Goal: Check status: Check status

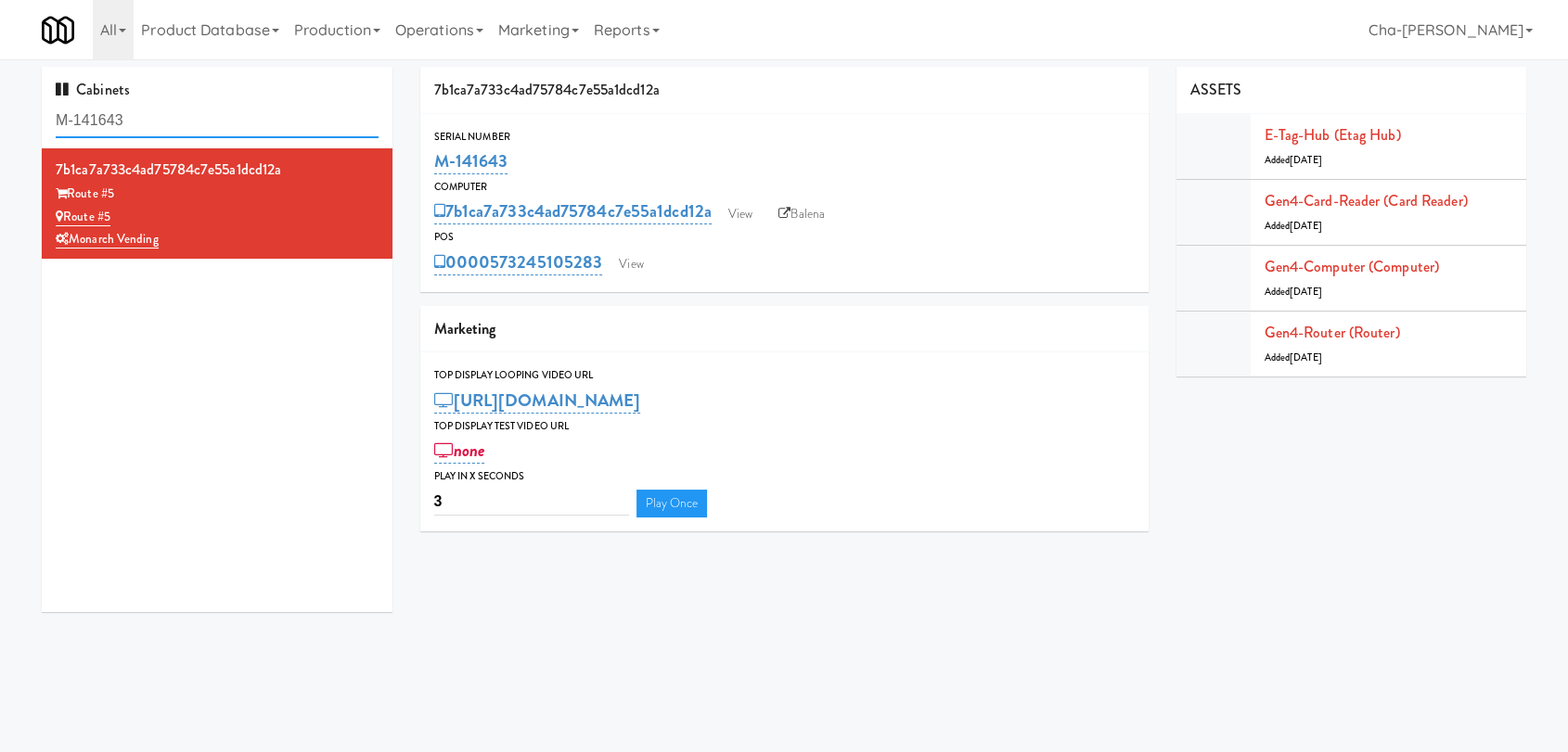
click at [178, 122] on input "M-141643" at bounding box center [217, 121] width 323 height 34
paste input "39385474217"
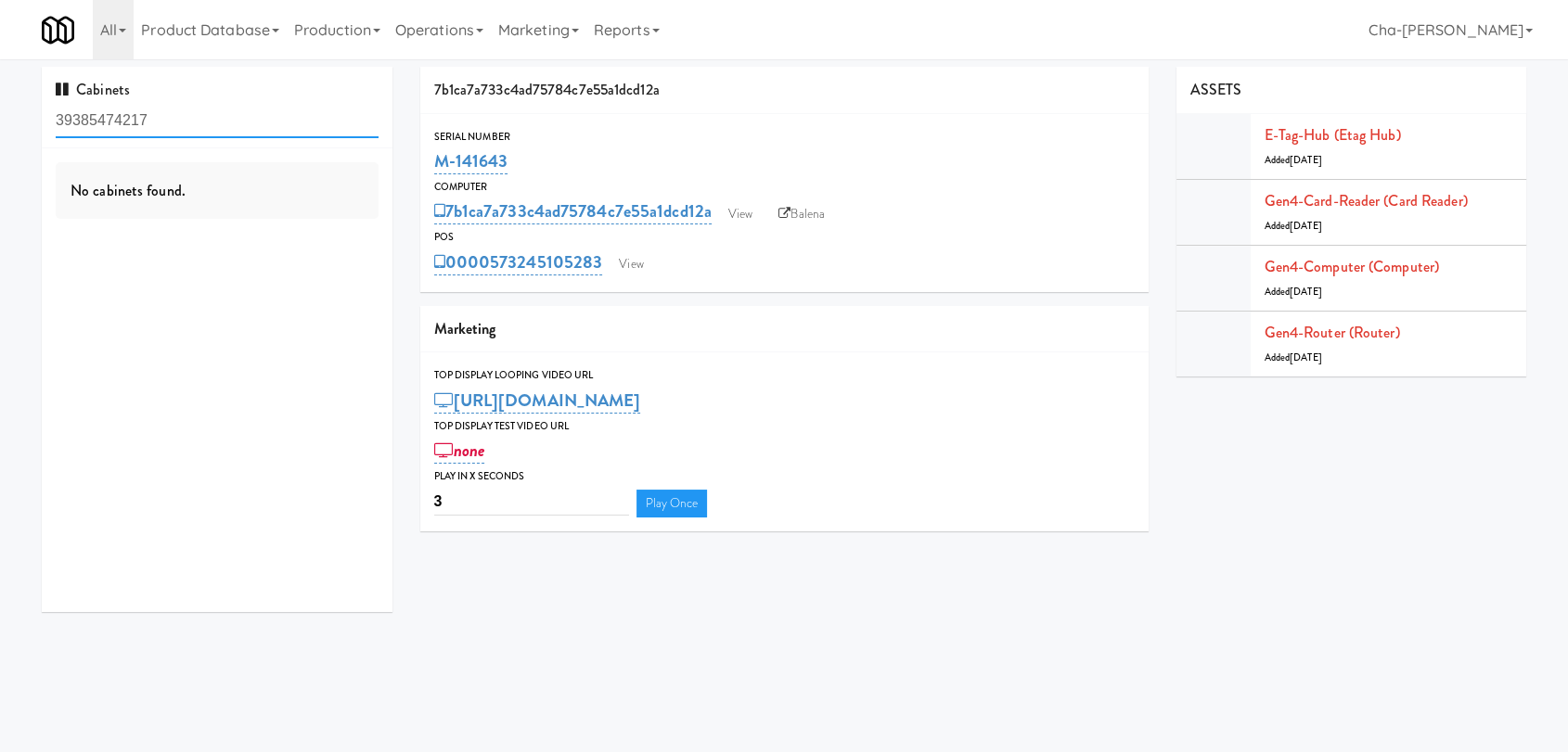
click at [243, 125] on input "39385474217" at bounding box center [217, 121] width 323 height 34
paste input "M-156482"
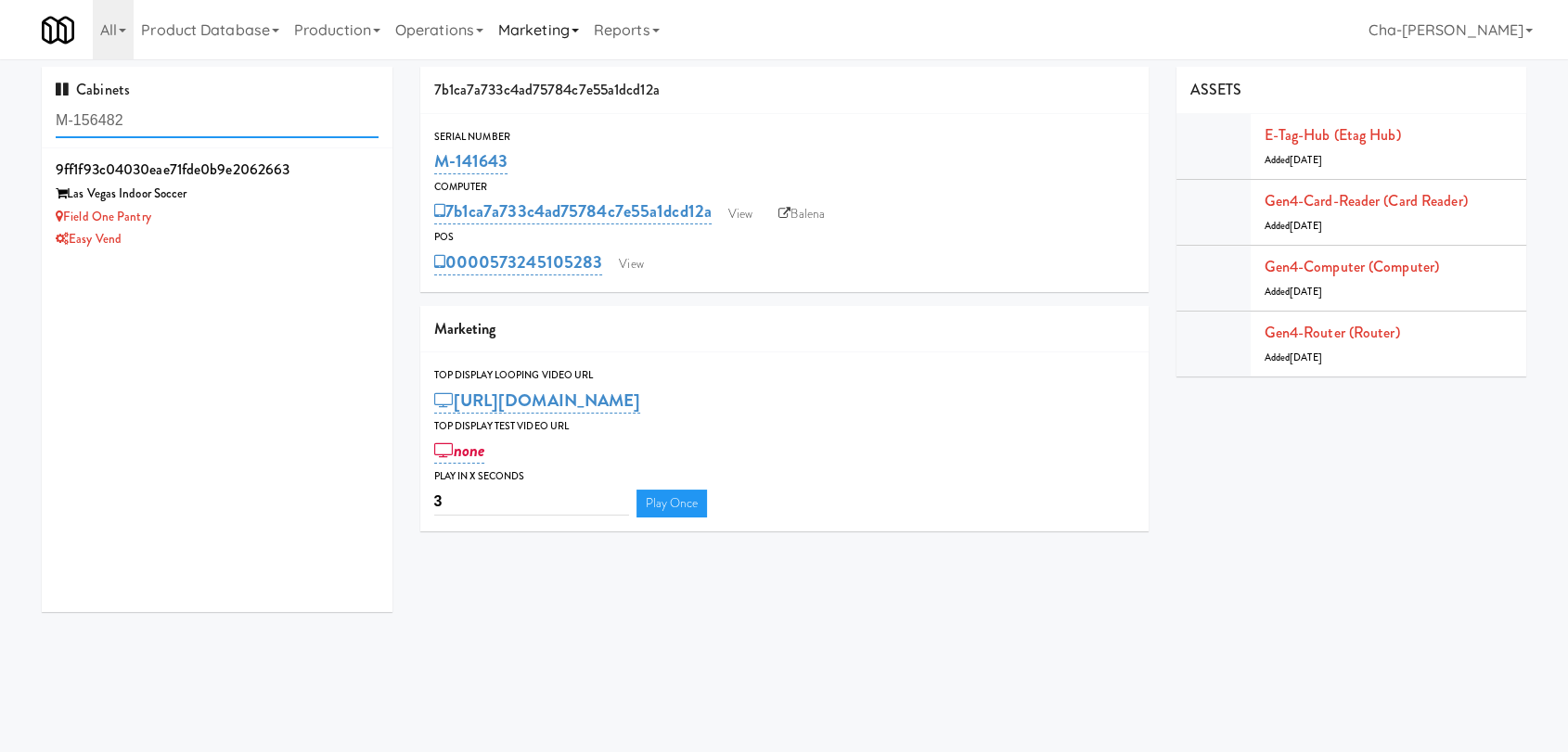
type input "M-156482"
click at [269, 232] on div "Easy Vend" at bounding box center [217, 240] width 323 height 23
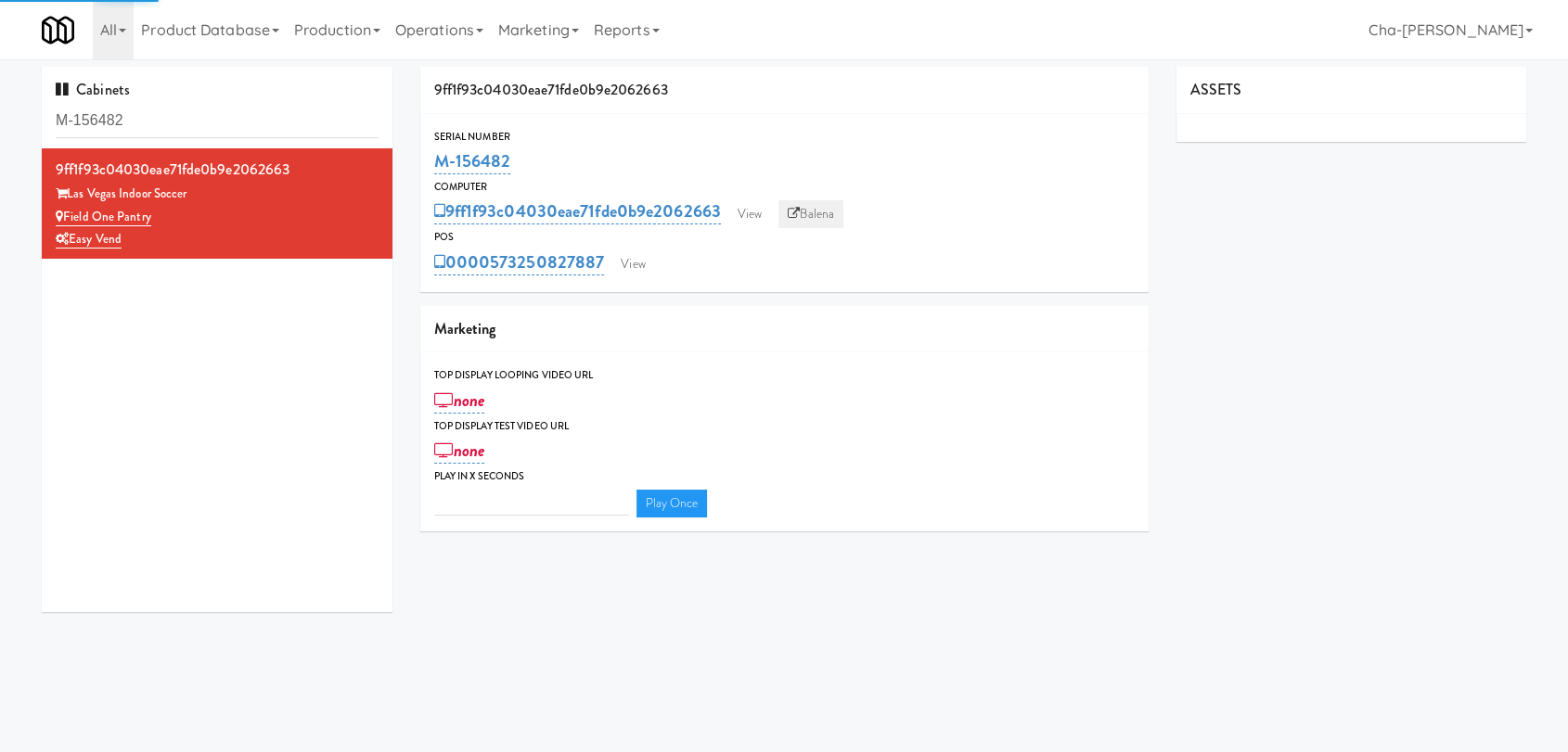
type input "3"
click at [819, 214] on link "Balena" at bounding box center [811, 214] width 65 height 28
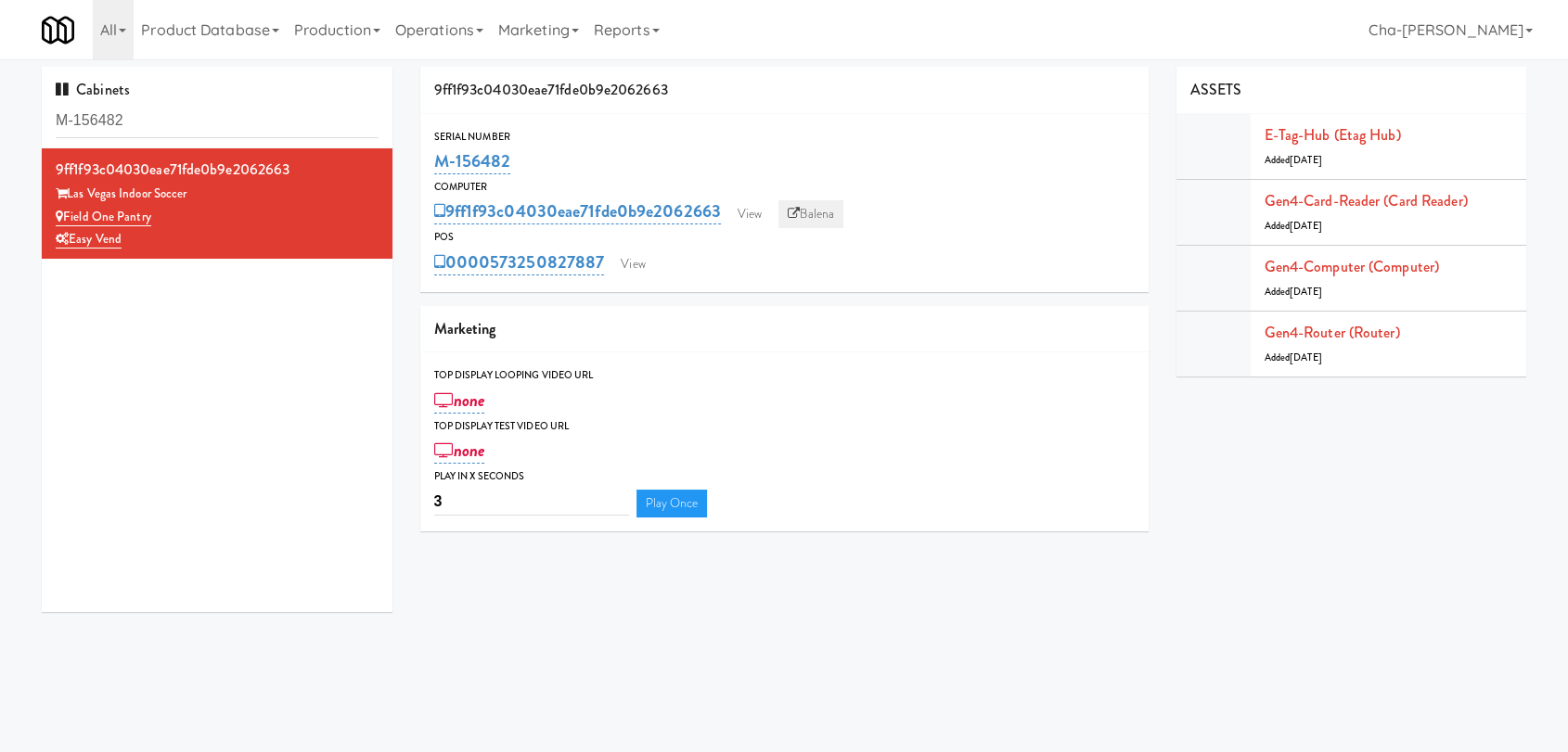
click at [828, 218] on link "Balena" at bounding box center [811, 214] width 65 height 28
click at [836, 216] on link "Balena" at bounding box center [811, 214] width 65 height 28
drag, startPoint x: 522, startPoint y: 156, endPoint x: 429, endPoint y: 167, distance: 93.6
click at [429, 167] on div "Serial Number M-156482" at bounding box center [784, 153] width 728 height 50
copy link "M-156482"
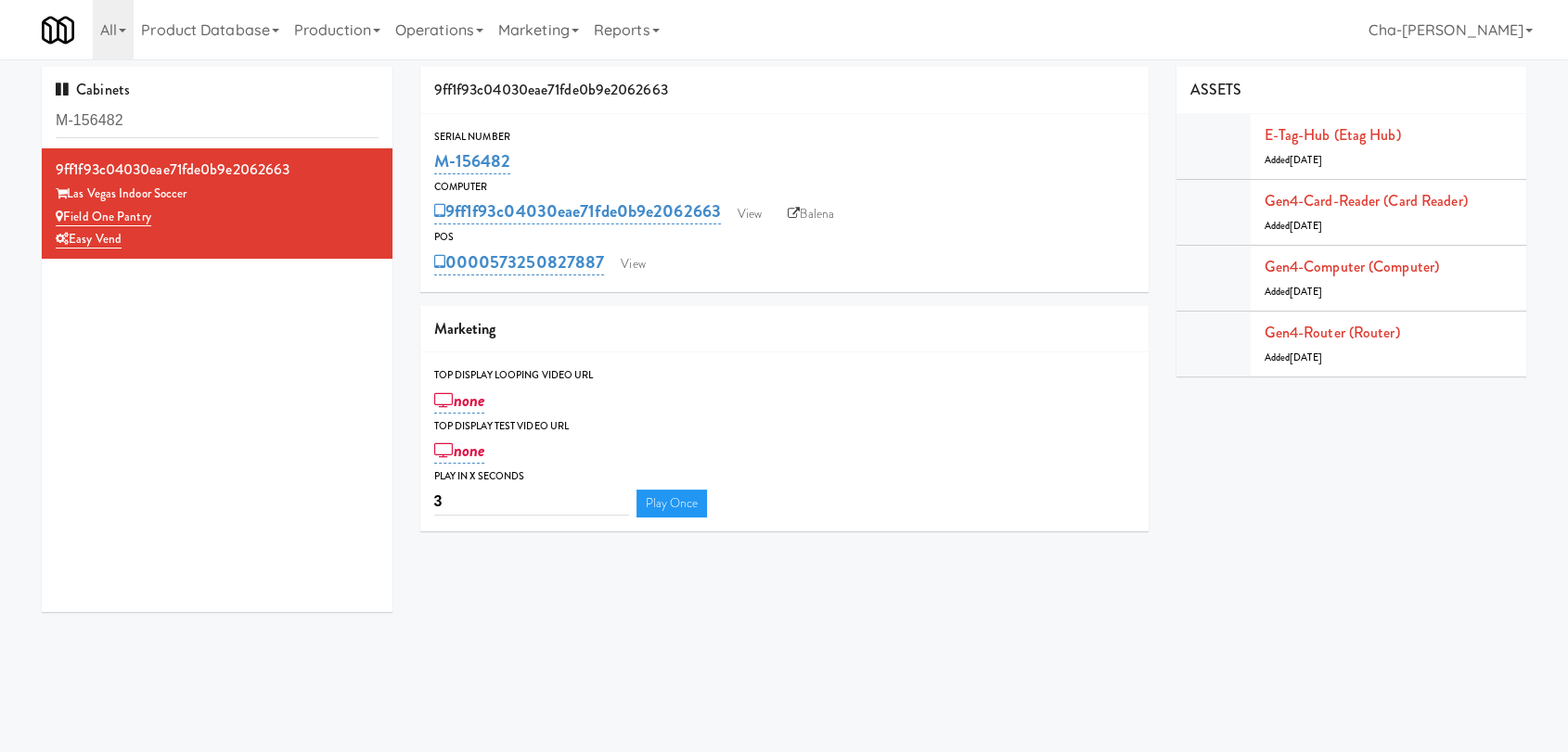
copy link "M-156482"
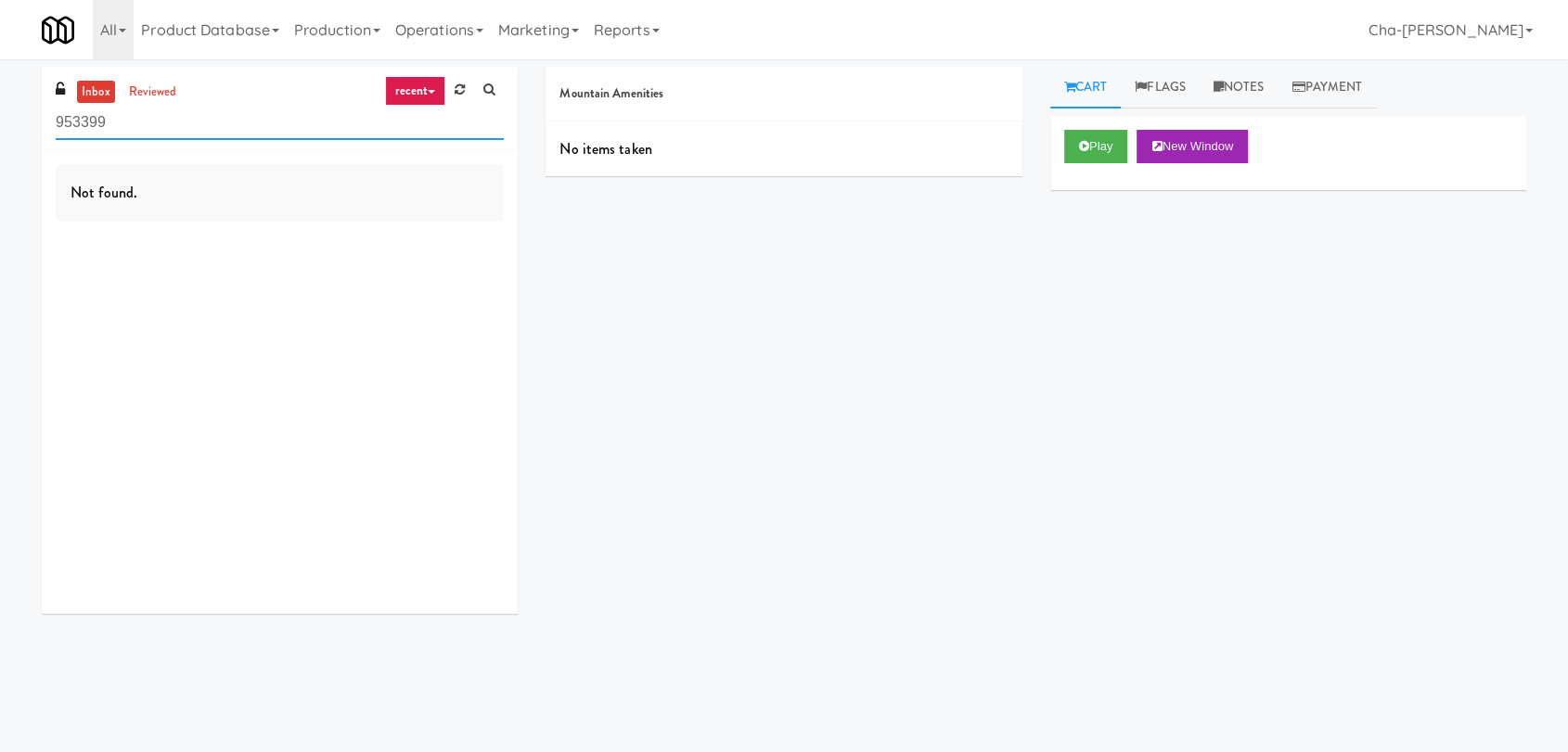
click at [244, 129] on input "953399" at bounding box center [279, 123] width 448 height 34
paste input "M-15245"
type input "M-152459"
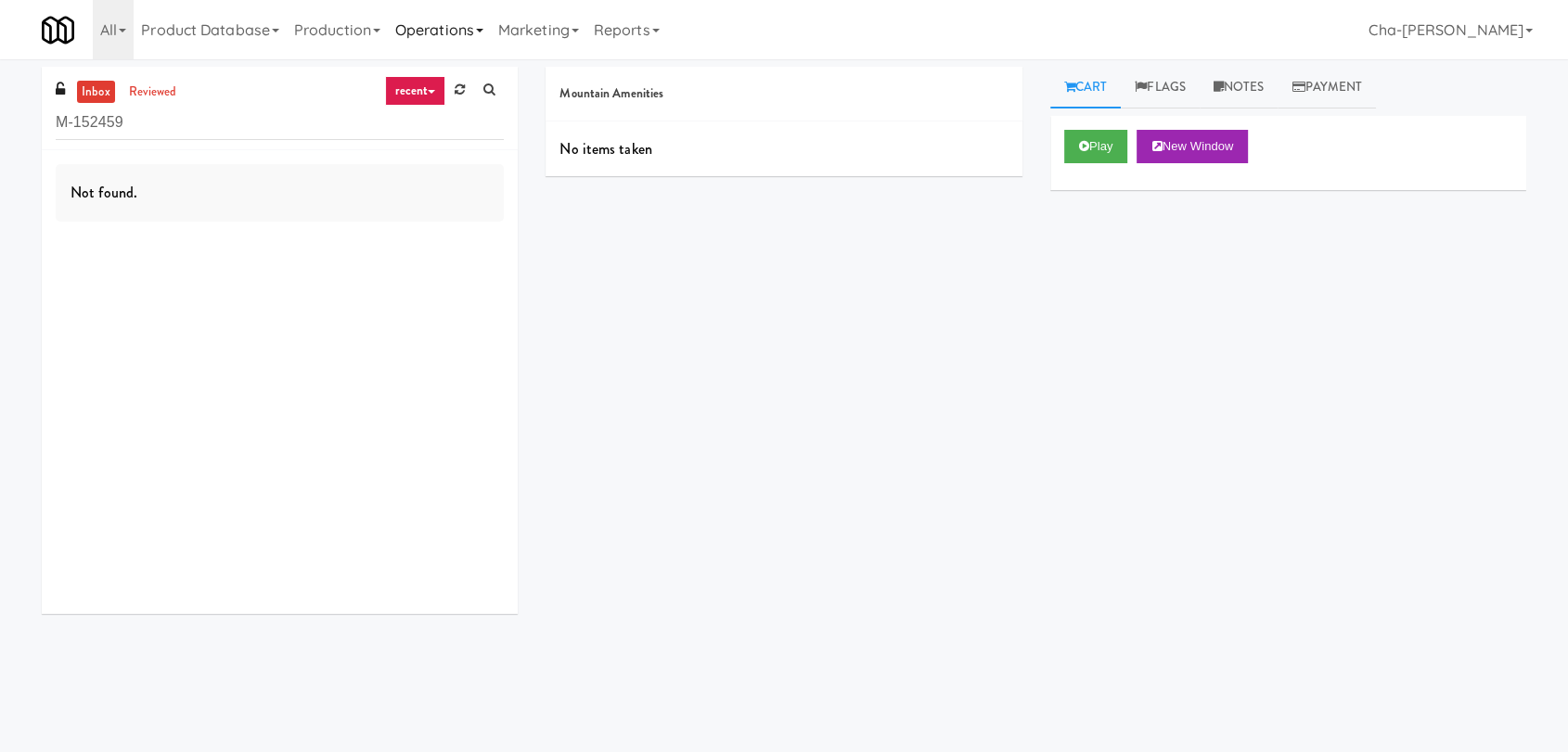
click at [450, 24] on link "Operations" at bounding box center [440, 30] width 103 height 59
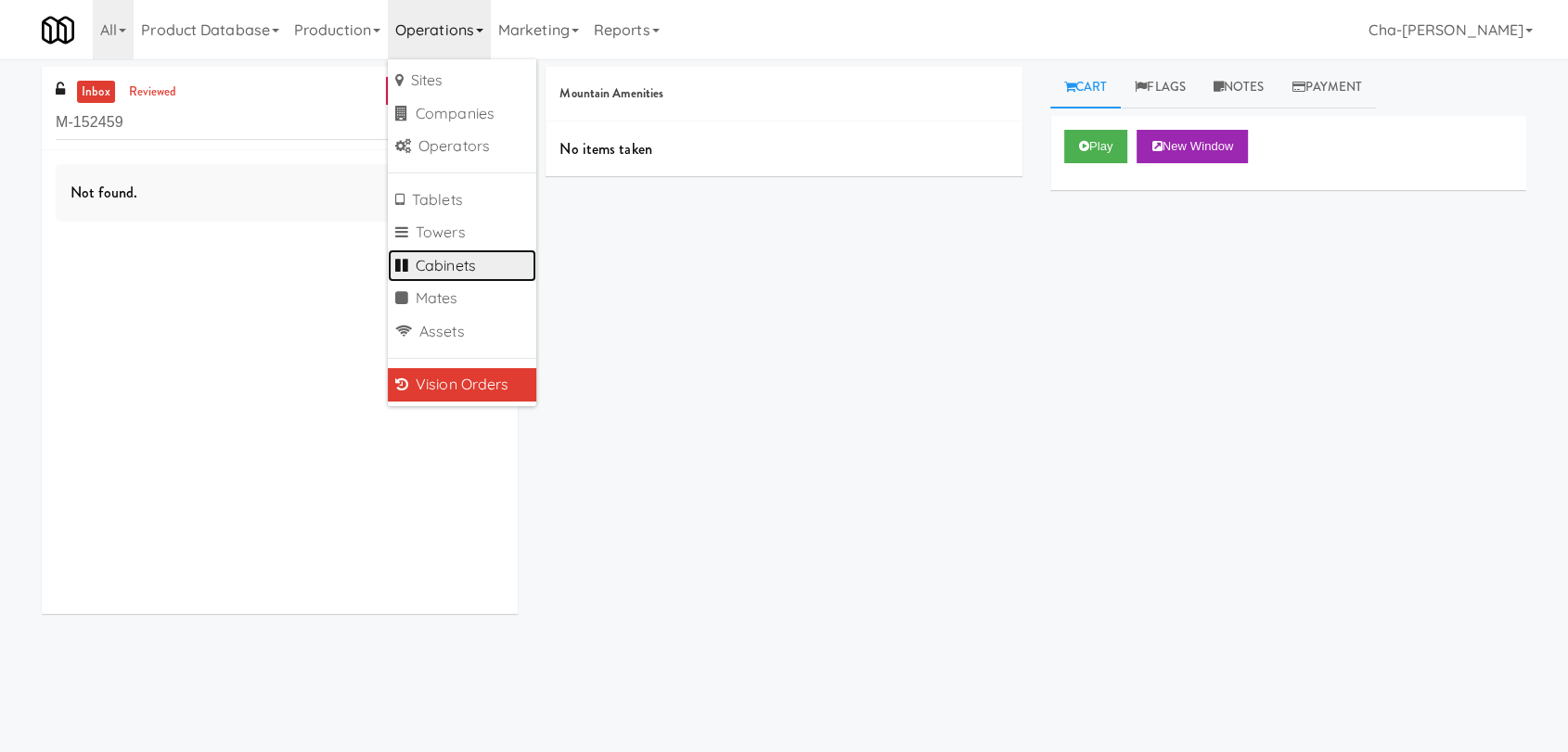
click at [489, 258] on link "Cabinets" at bounding box center [462, 266] width 148 height 33
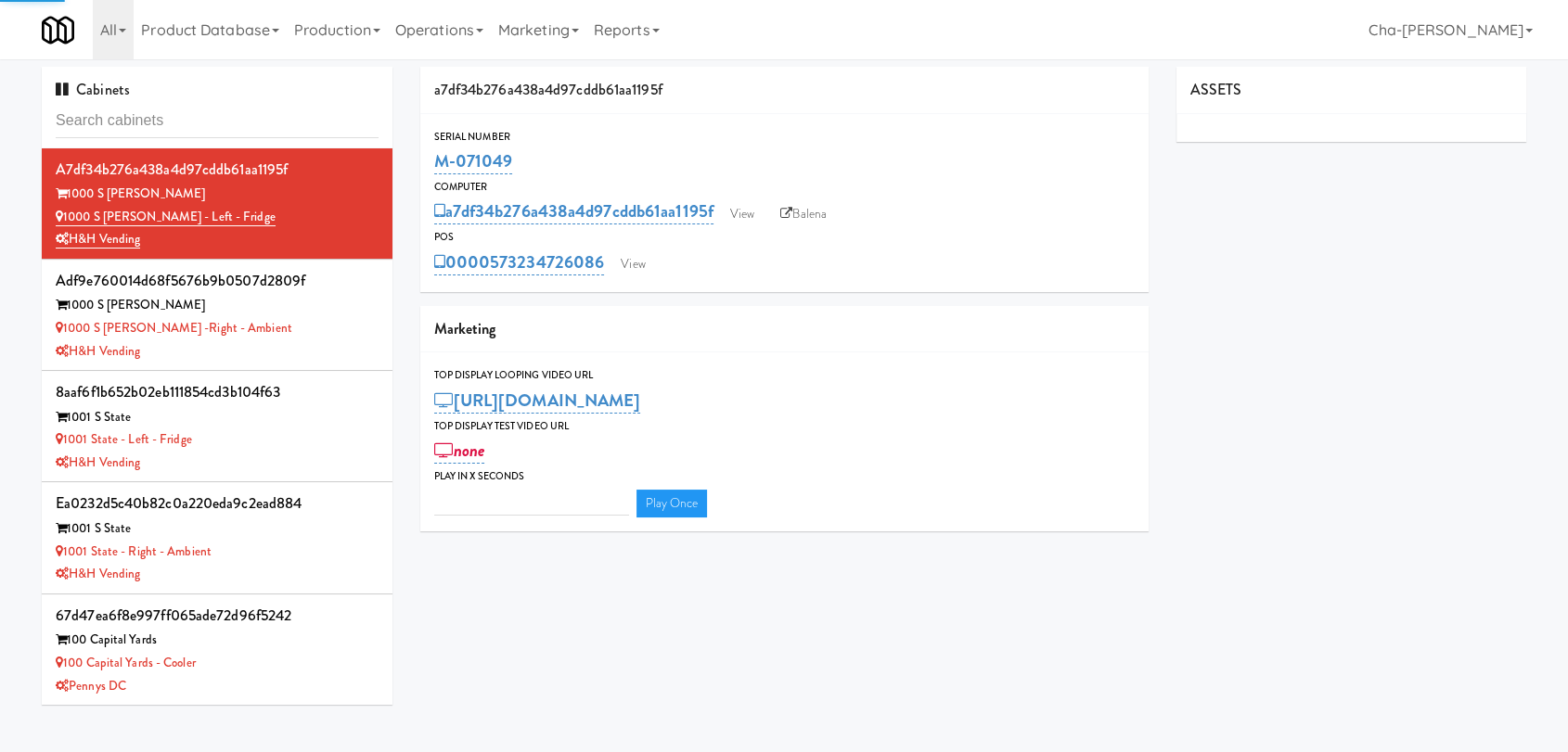
type input "3"
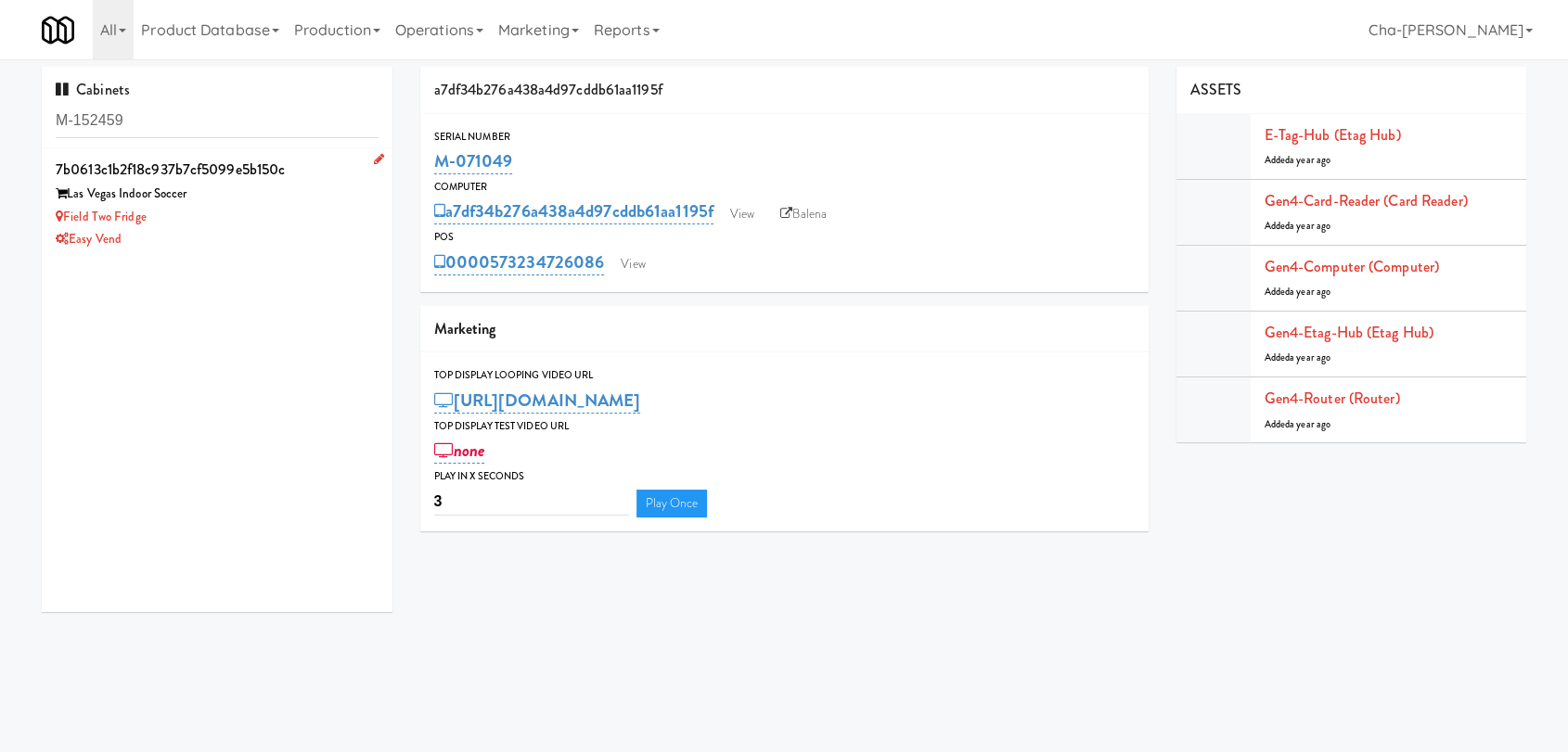
type input "M-152459"
click at [291, 215] on div "Field Two Fridge" at bounding box center [217, 218] width 323 height 23
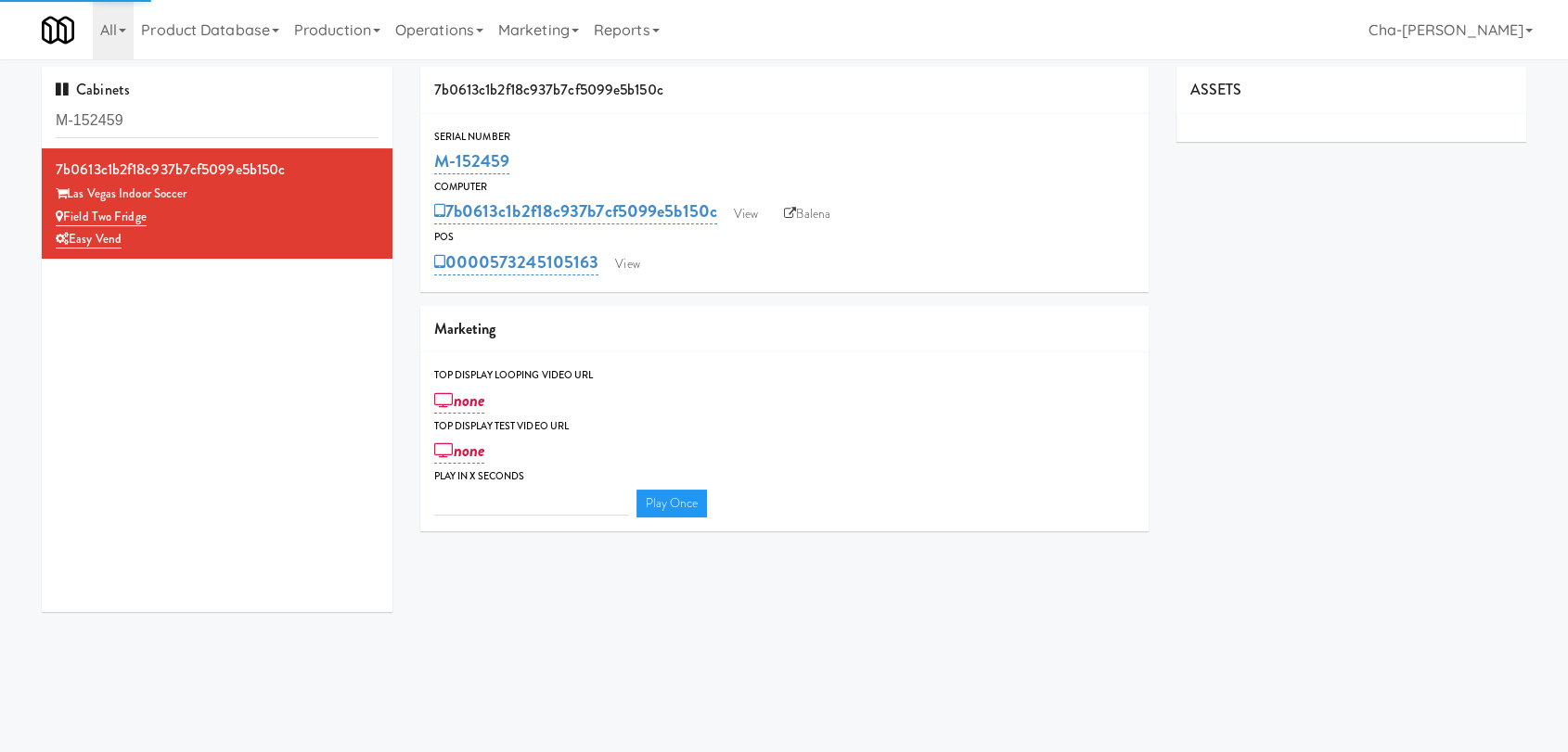
type input "3"
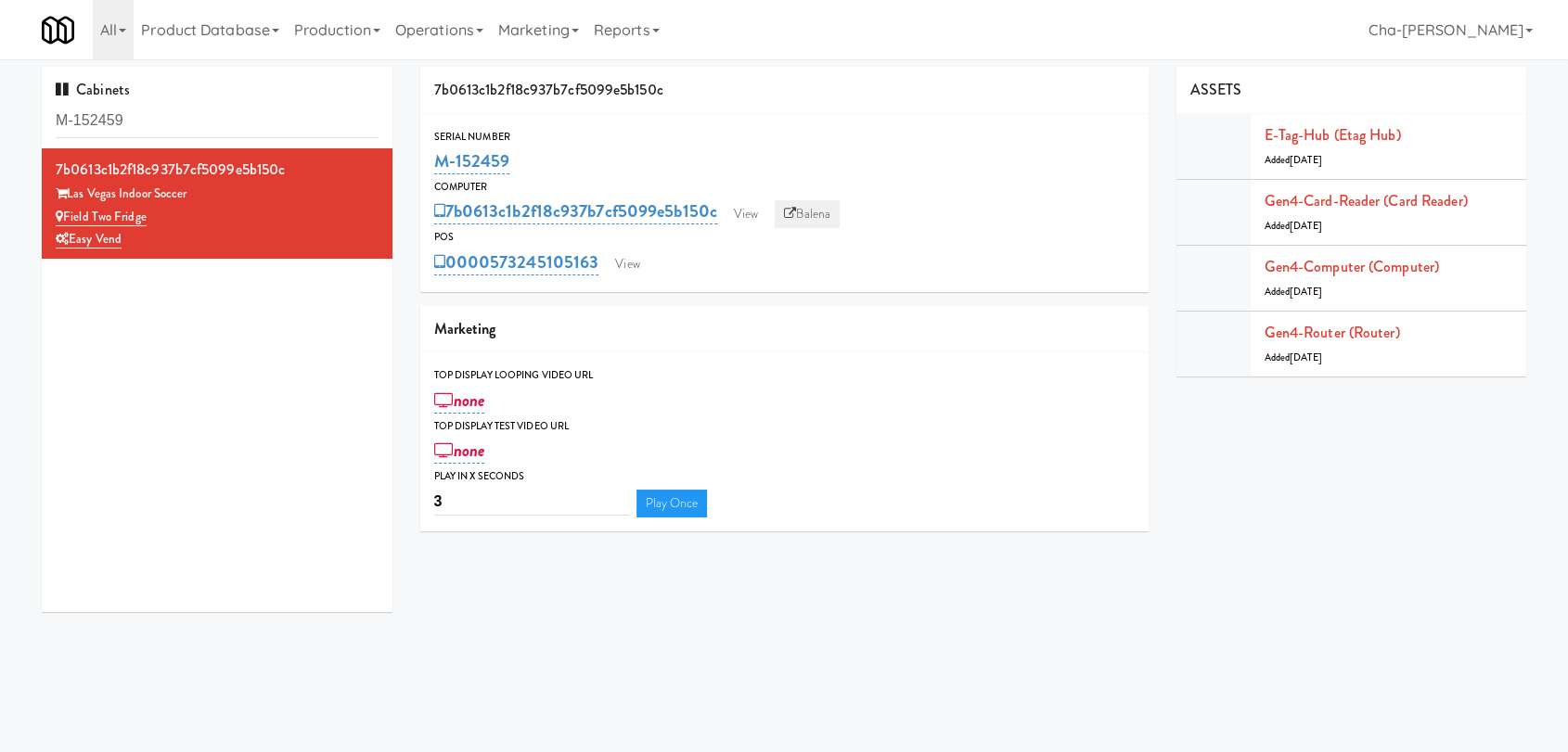
click at [809, 209] on link "Balena" at bounding box center [807, 214] width 65 height 28
click at [818, 208] on link "Balena" at bounding box center [807, 214] width 65 height 28
drag, startPoint x: 521, startPoint y: 165, endPoint x: 438, endPoint y: 173, distance: 83.4
click at [438, 173] on div "M-152459" at bounding box center [784, 161] width 700 height 32
copy link "M-152459"
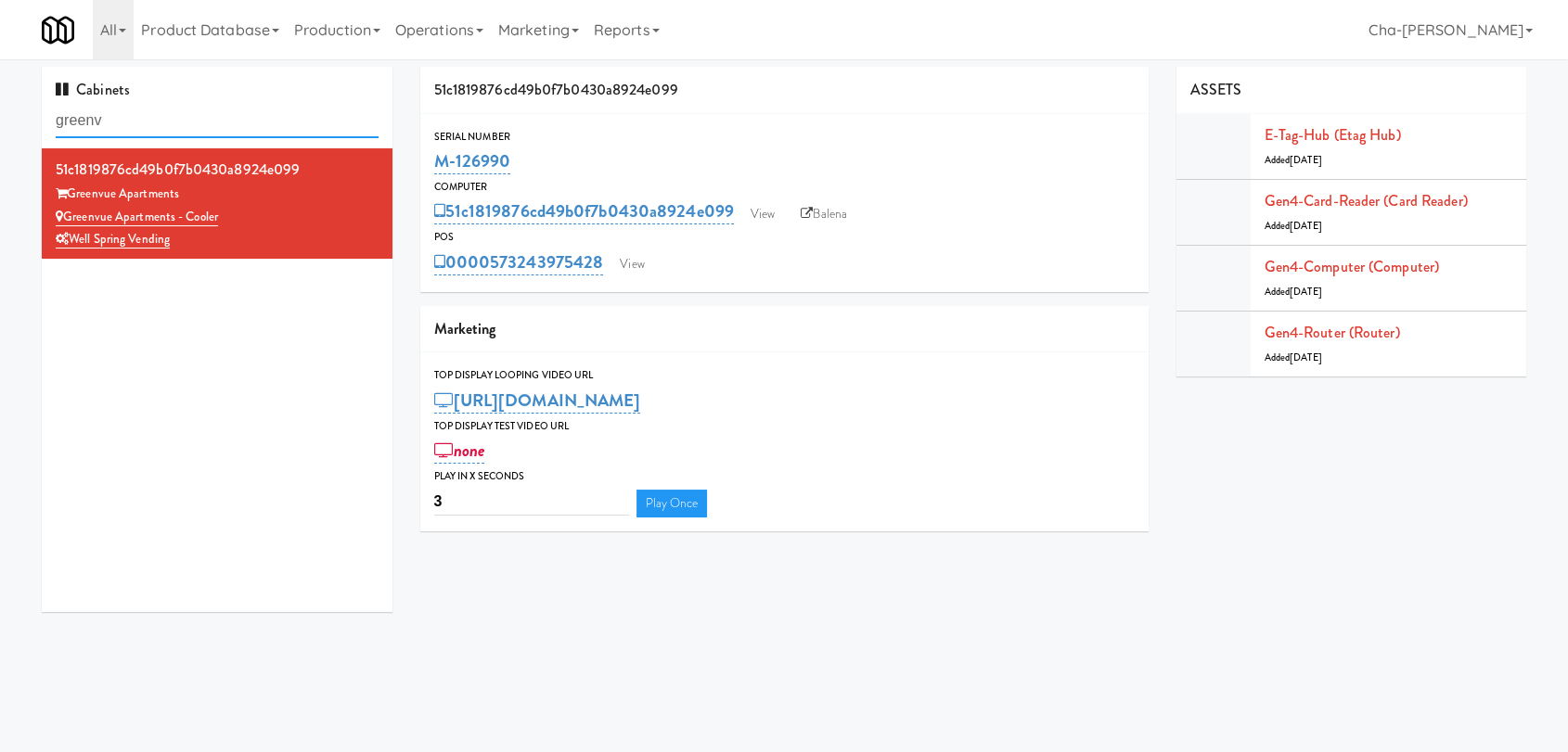
click at [203, 125] on input "greenv" at bounding box center [217, 121] width 323 height 34
paste input "M-156482"
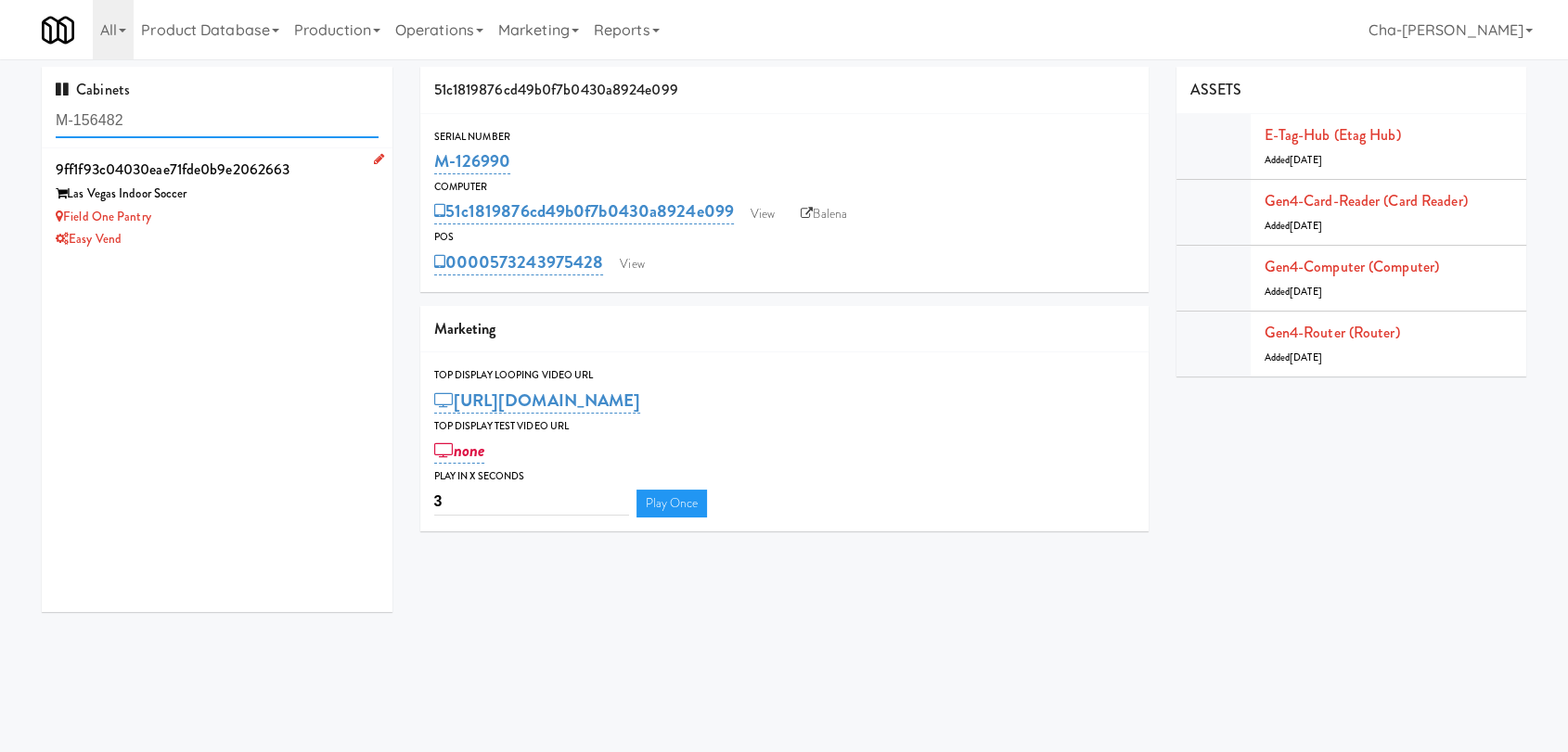
type input "M-156482"
click at [257, 223] on div "Field One Pantry" at bounding box center [217, 218] width 323 height 23
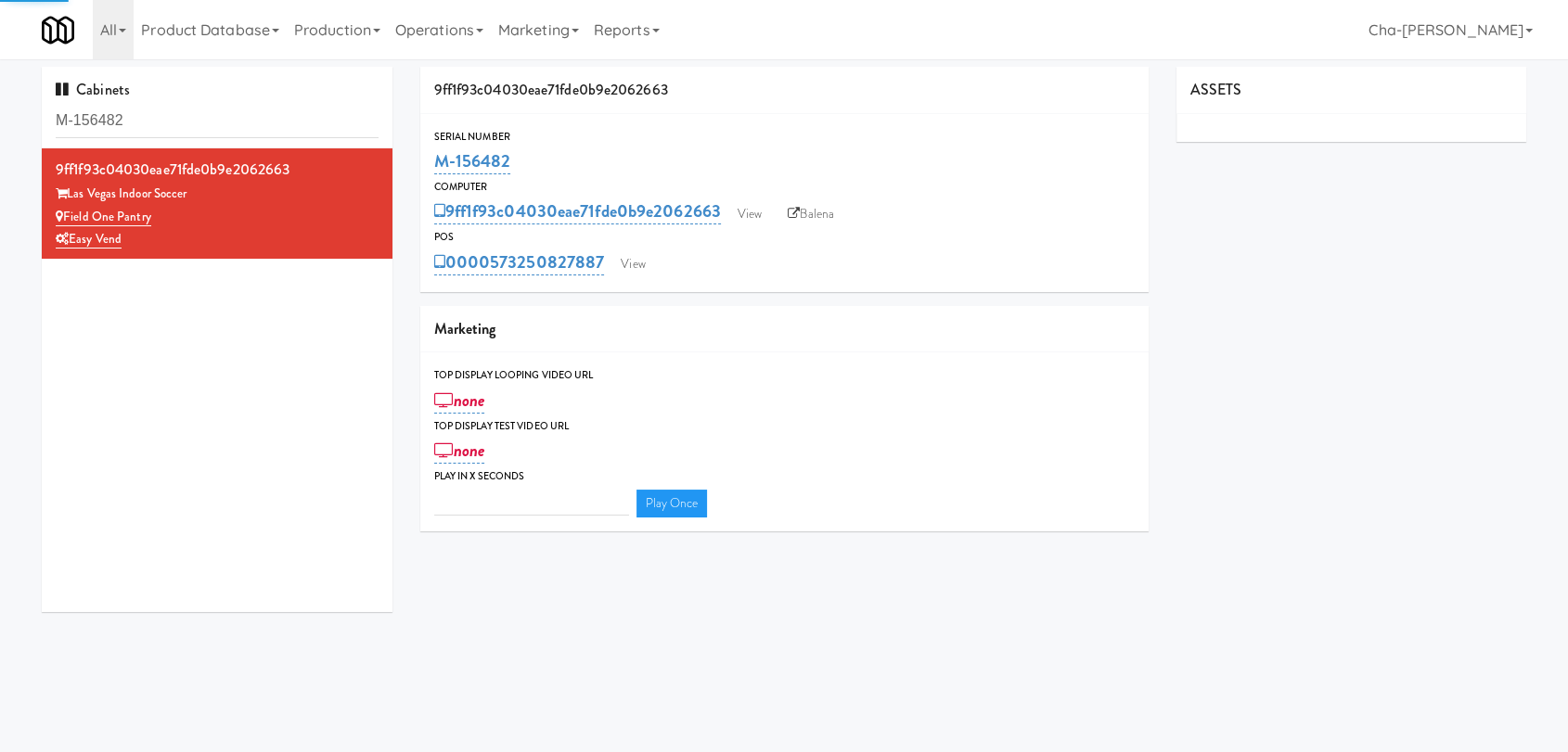
type input "3"
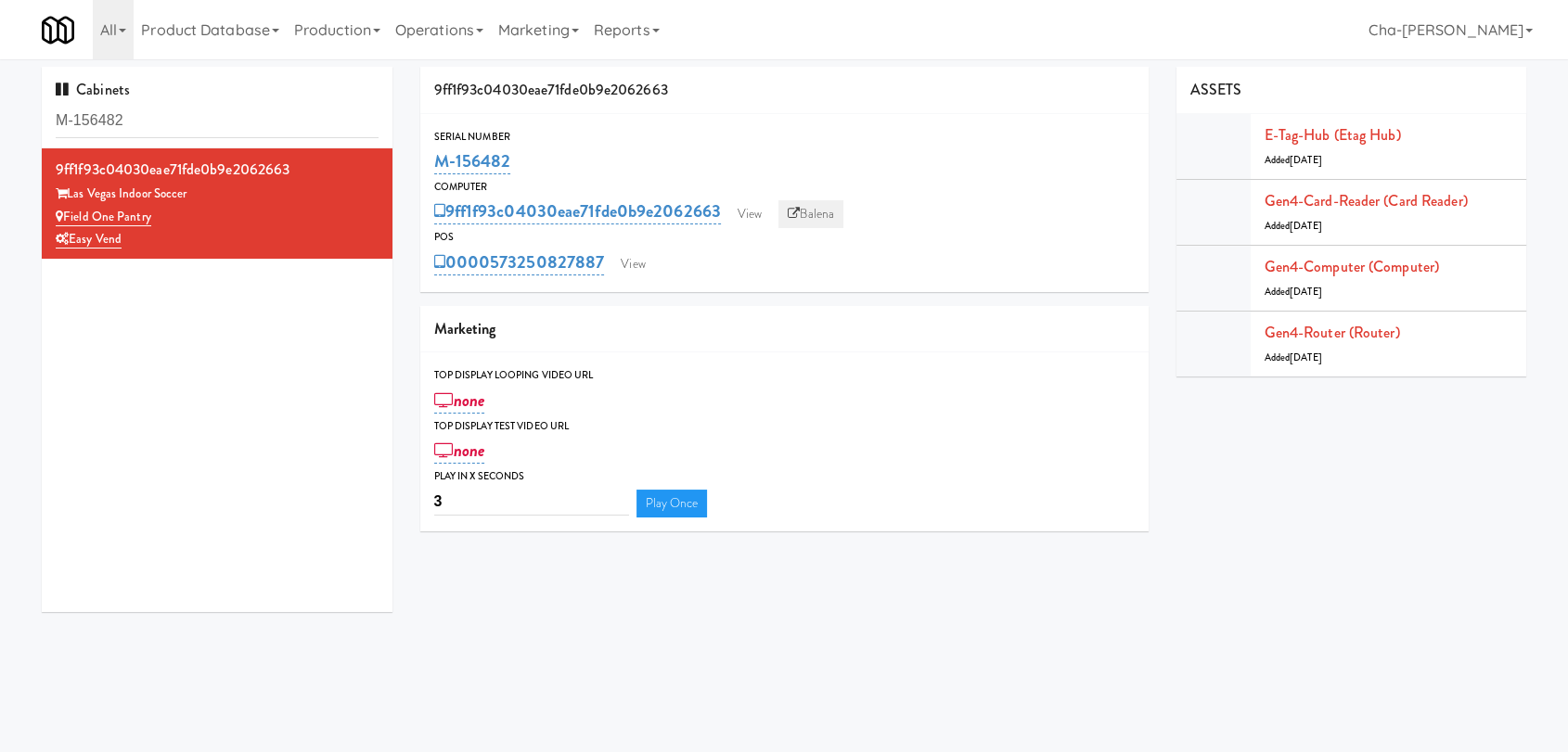
click at [808, 216] on link "Balena" at bounding box center [811, 214] width 65 height 28
click at [800, 207] on icon at bounding box center [793, 213] width 12 height 12
click at [230, 119] on input "M-156482" at bounding box center [217, 121] width 323 height 34
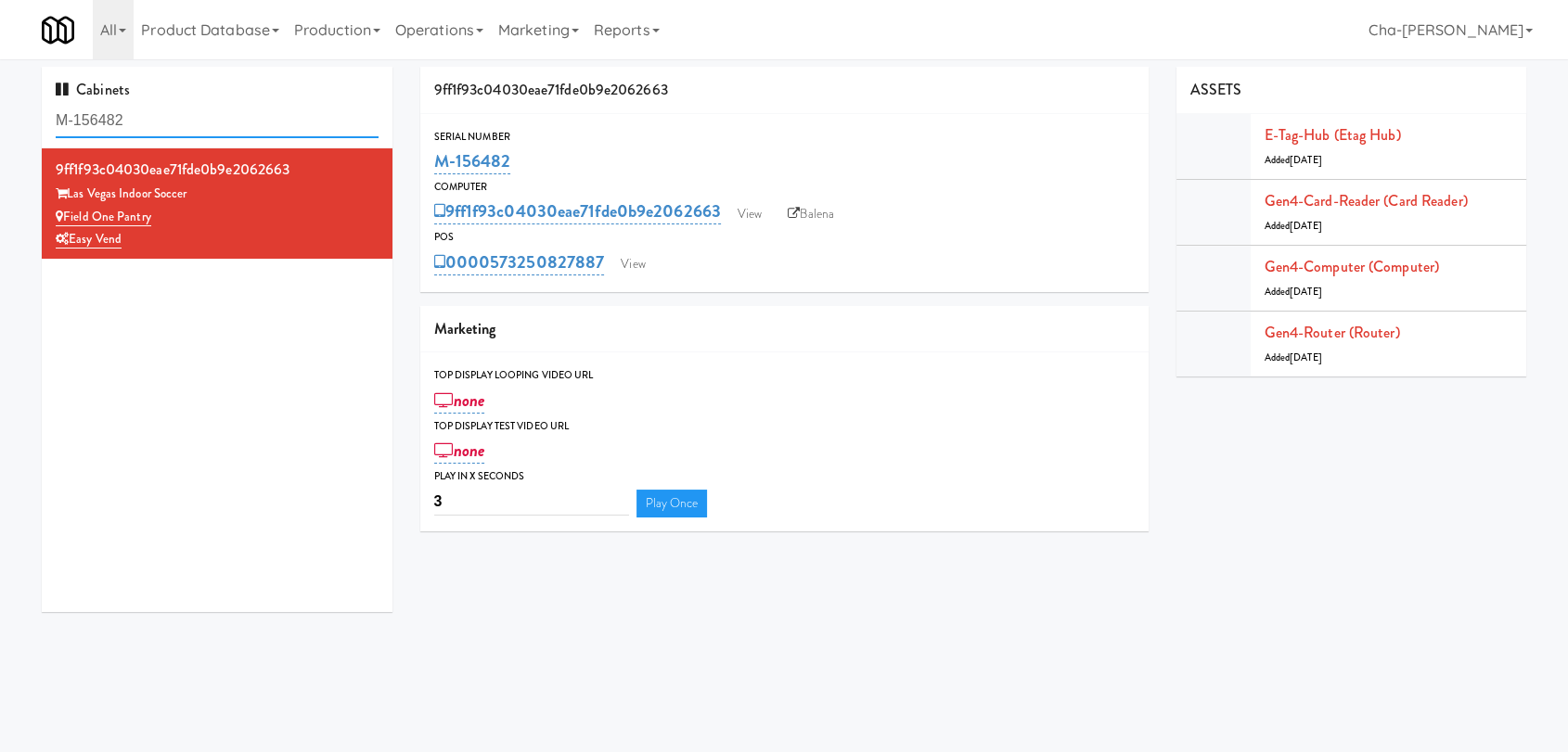
paste input "0443"
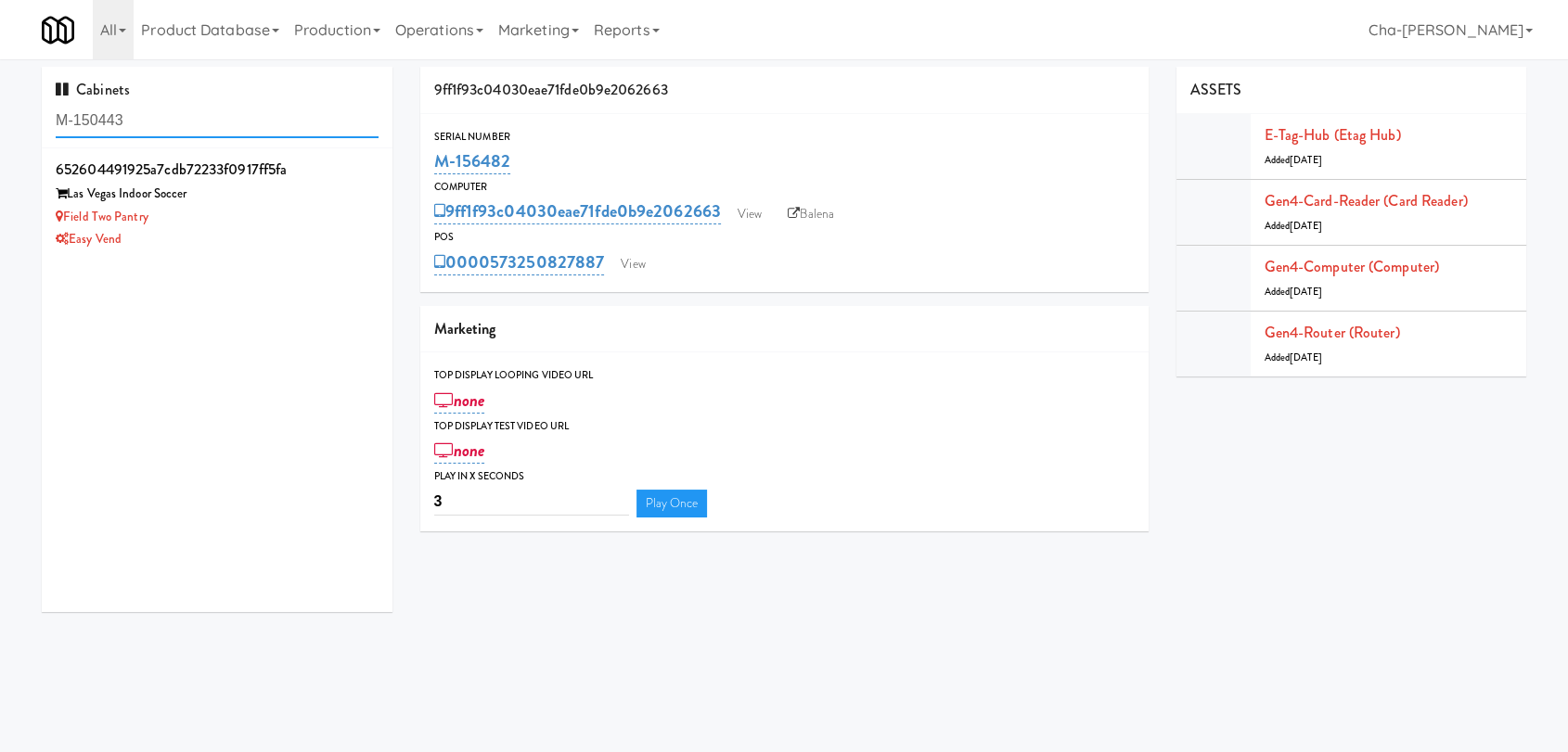
type input "M-150443"
click at [290, 216] on div "Field Two Pantry" at bounding box center [217, 218] width 323 height 23
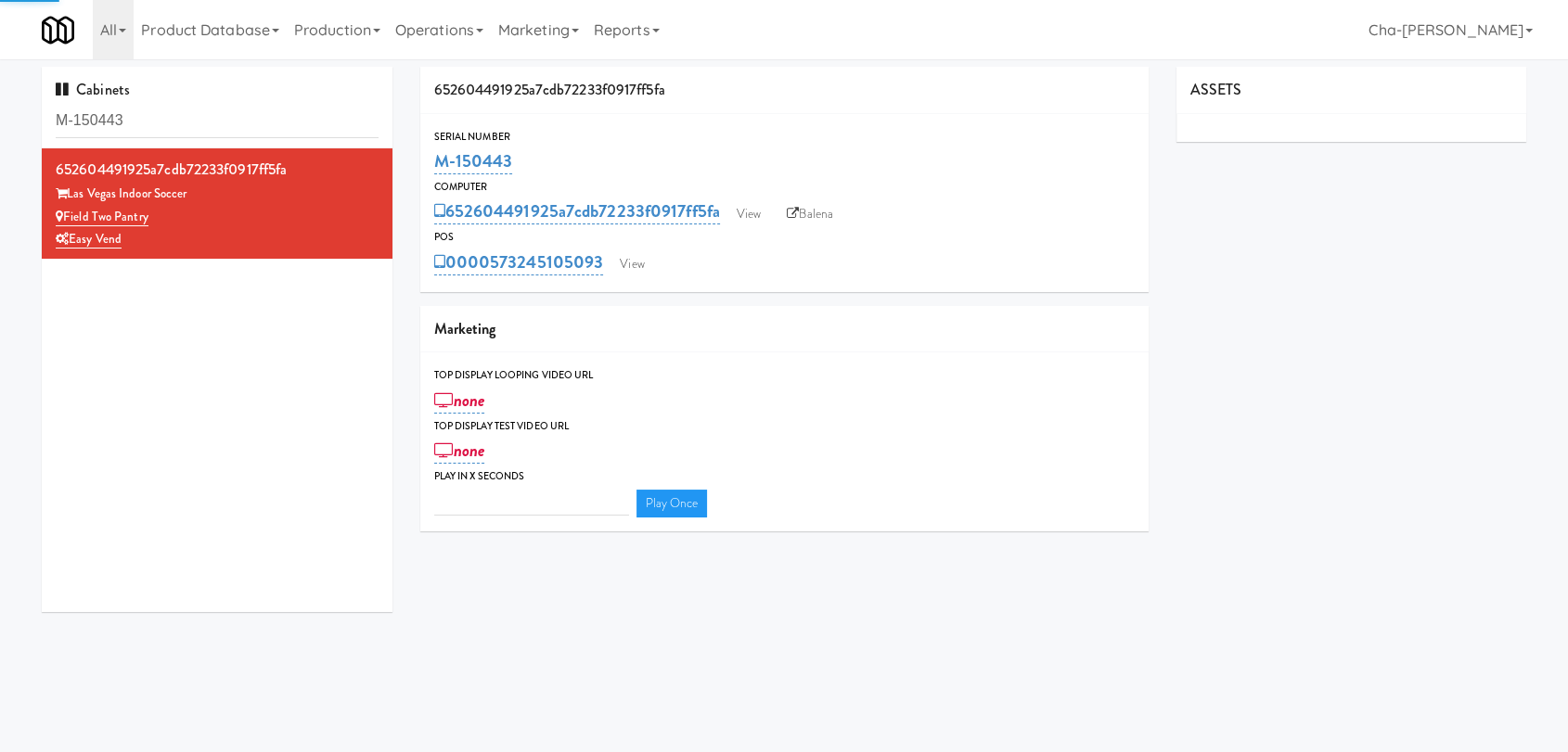
type input "3"
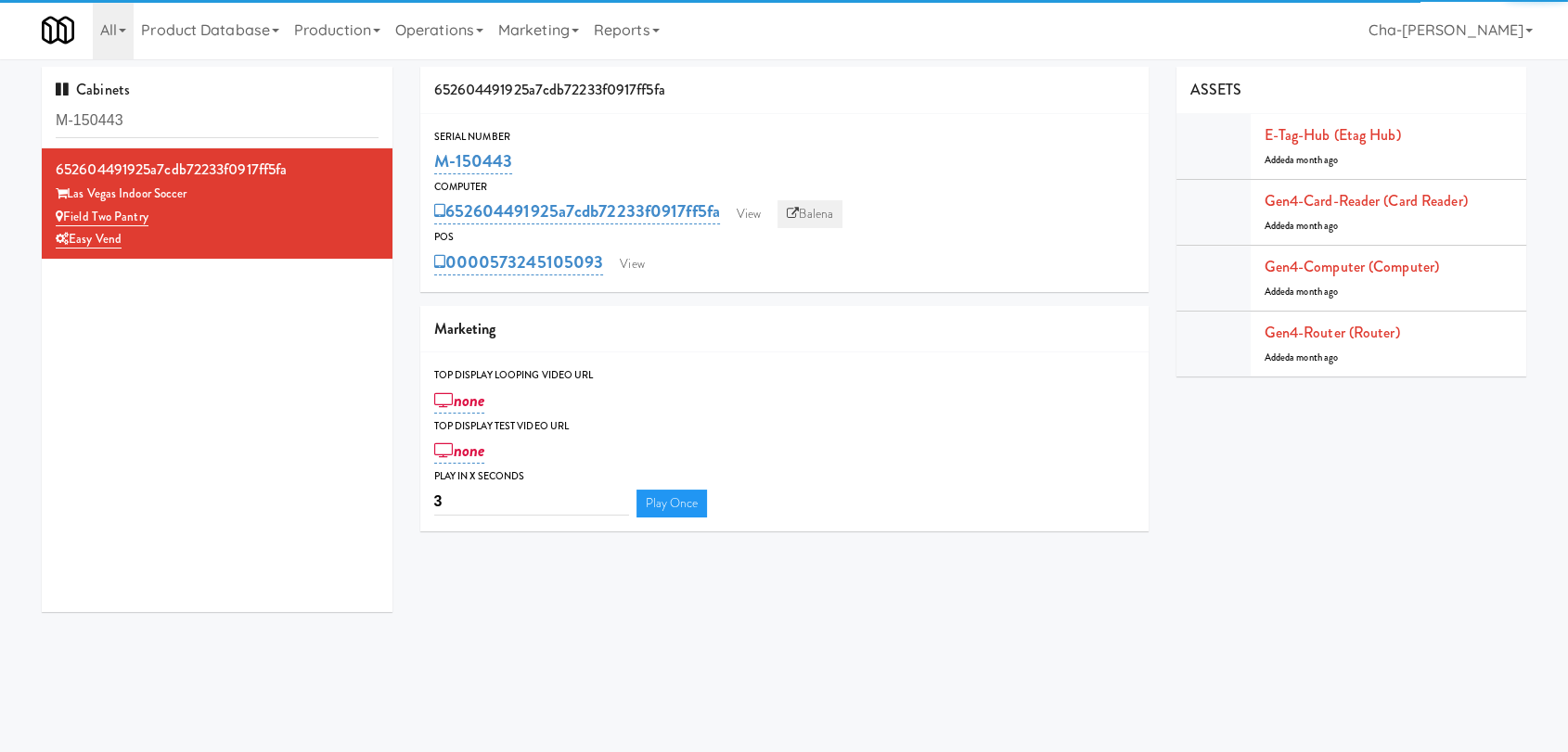
click at [812, 206] on link "Balena" at bounding box center [810, 214] width 65 height 28
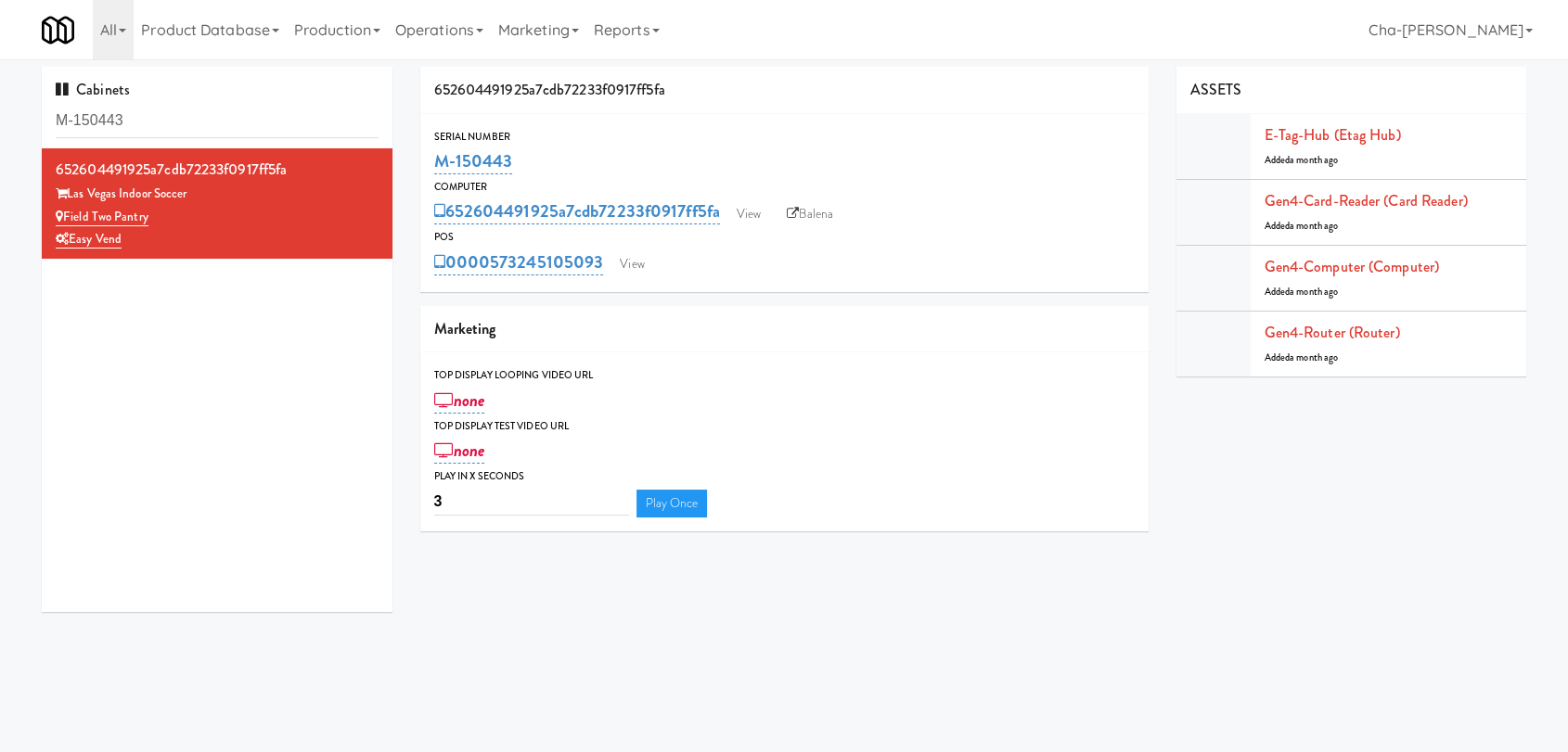
drag, startPoint x: 517, startPoint y: 163, endPoint x: 428, endPoint y: 163, distance: 89.0
click at [428, 163] on div "Serial Number M-150443" at bounding box center [784, 153] width 728 height 50
copy link "M-150443"
click at [262, 124] on input "minti" at bounding box center [217, 121] width 323 height 34
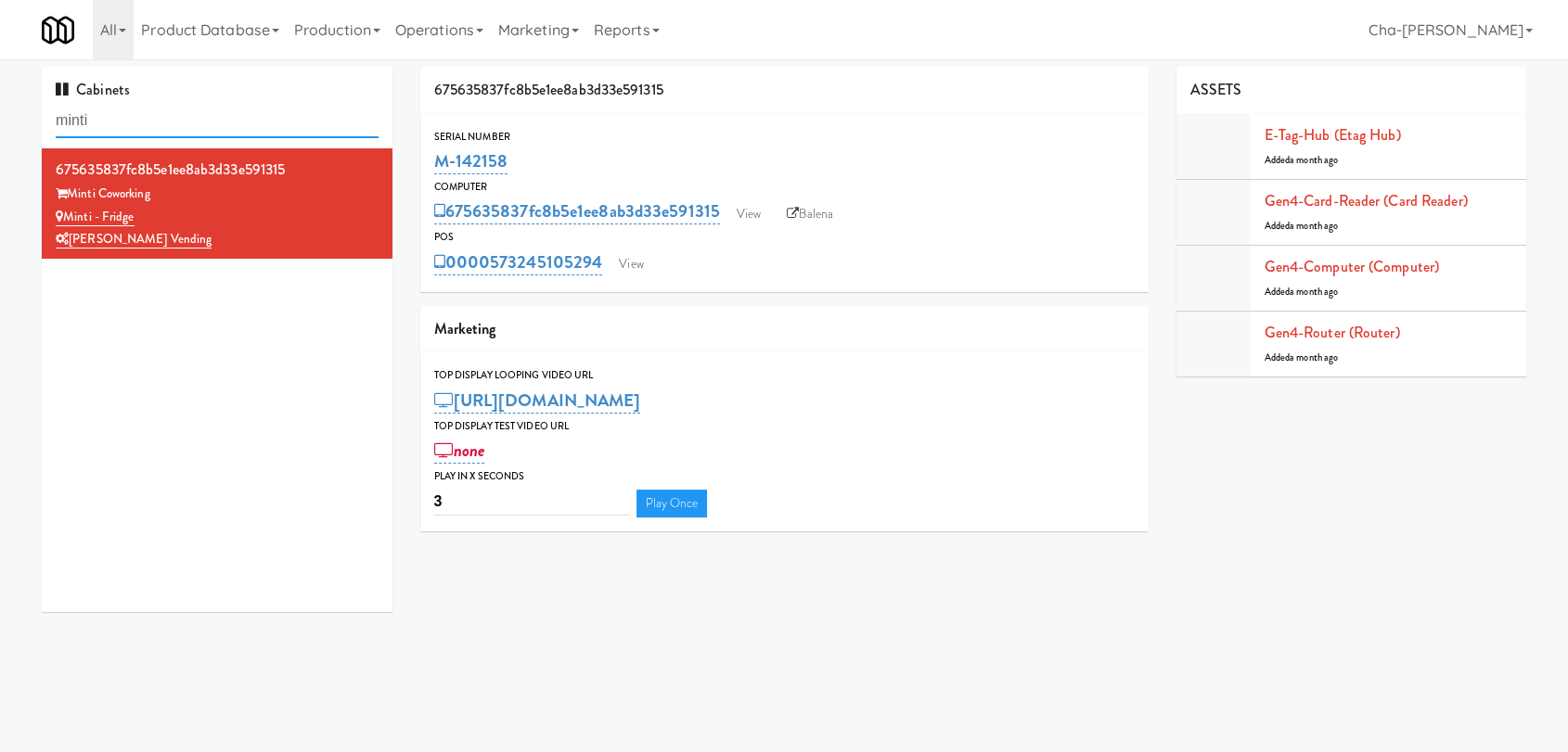
click at [262, 124] on input "minti" at bounding box center [217, 121] width 323 height 34
paste input "M-156482"
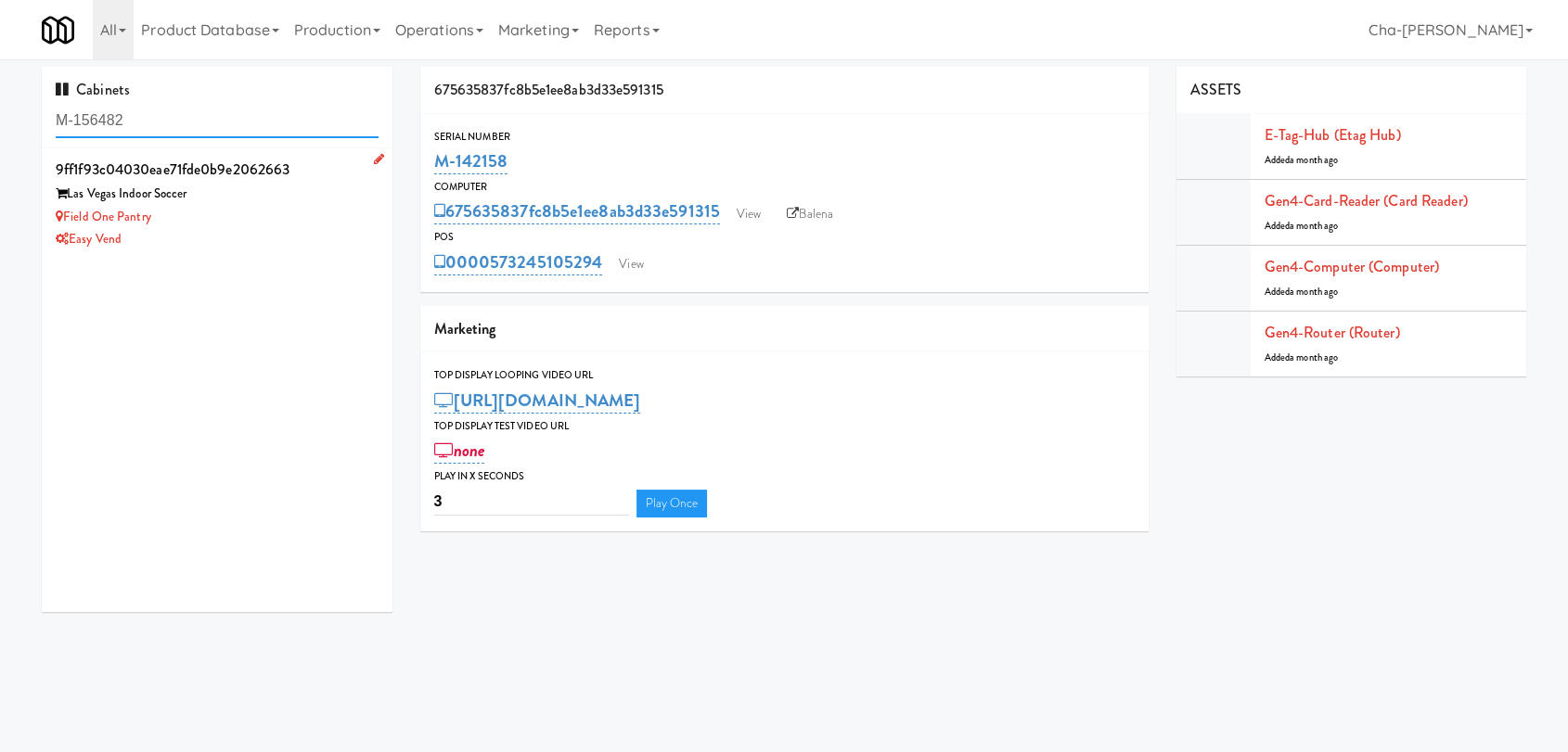
type input "M-156482"
click at [262, 225] on div "Field One Pantry" at bounding box center [217, 218] width 323 height 23
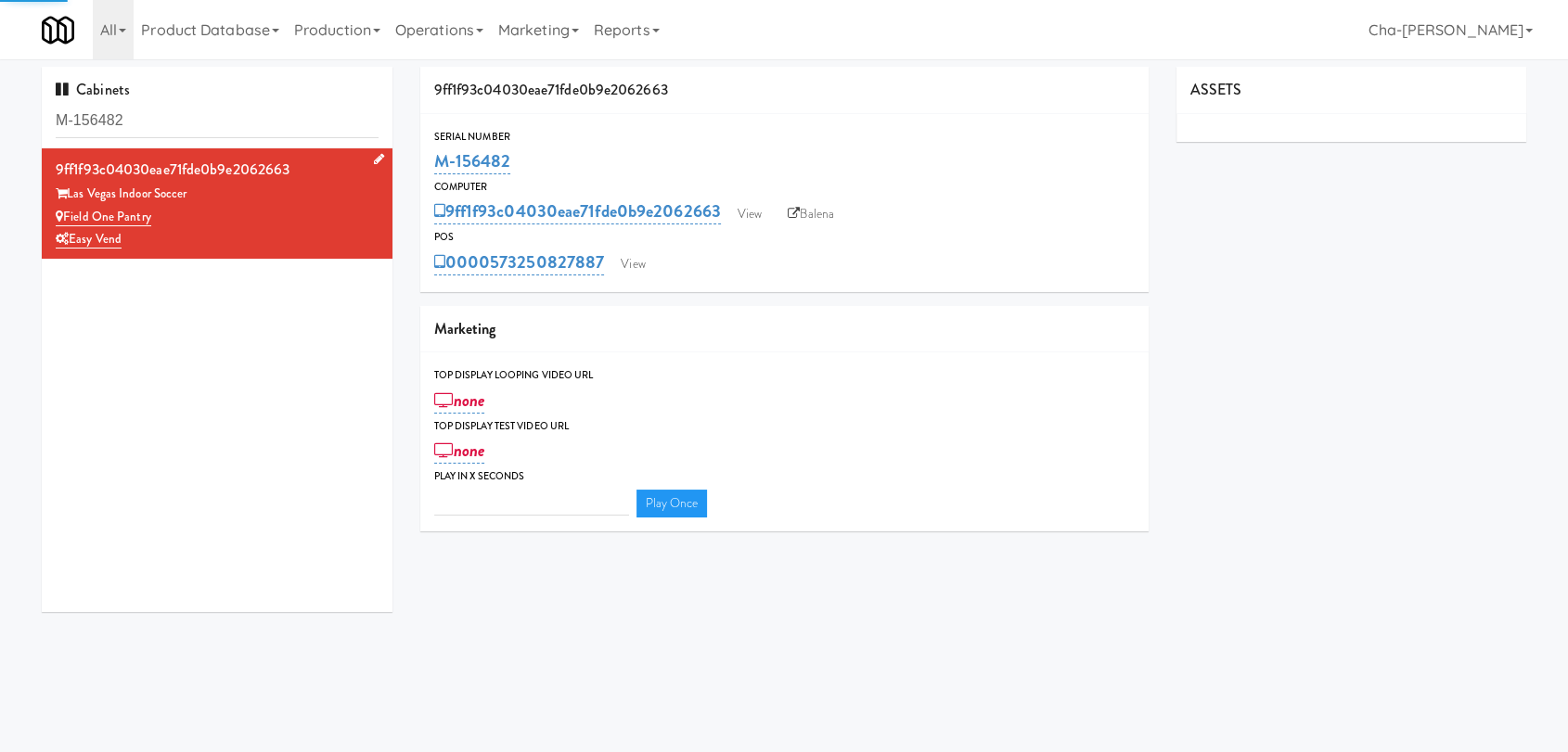
type input "3"
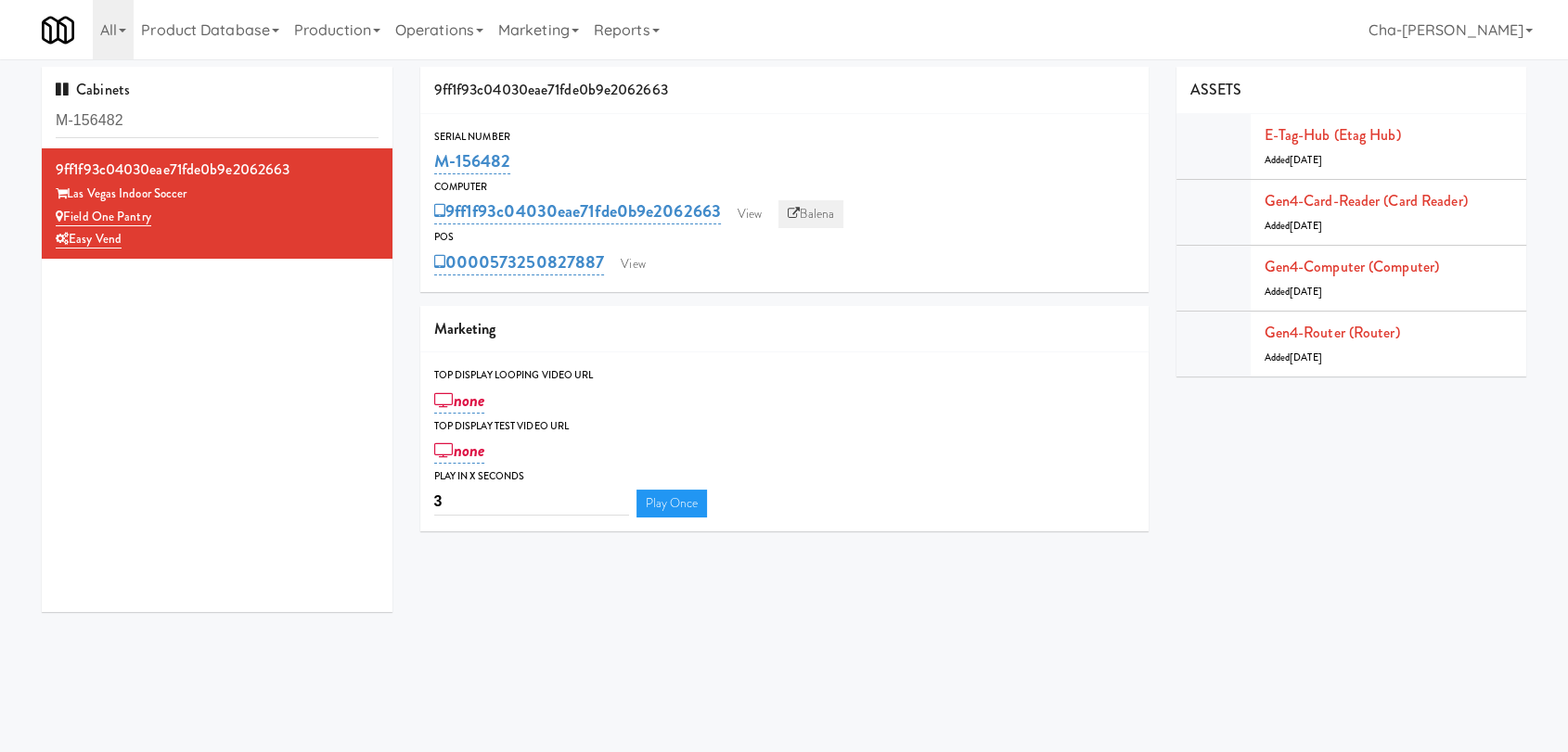
click at [817, 218] on link "Balena" at bounding box center [811, 214] width 65 height 28
click at [811, 209] on link "Balena" at bounding box center [811, 214] width 65 height 28
click at [219, 112] on input "M-156482" at bounding box center [217, 121] width 323 height 34
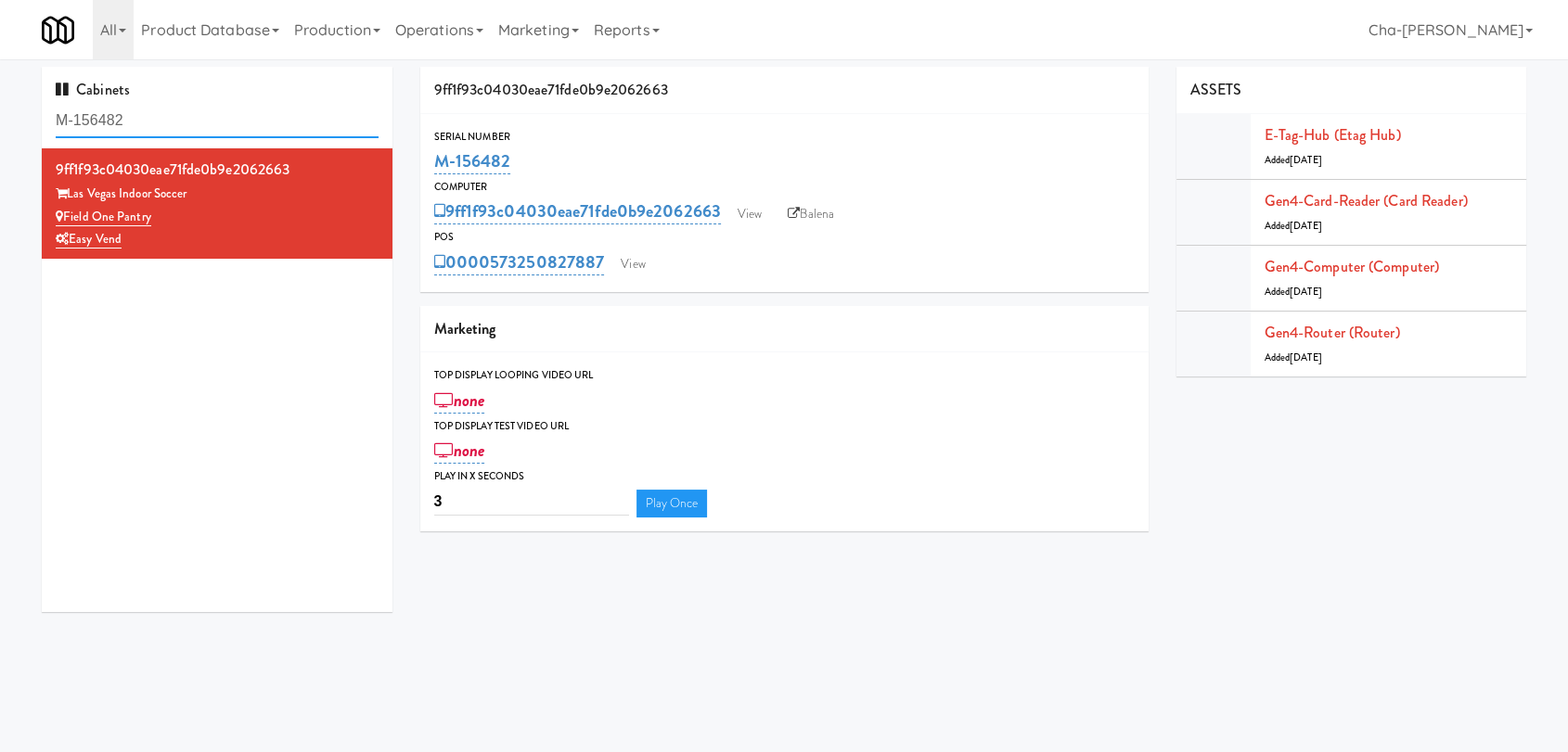
paste input "2453"
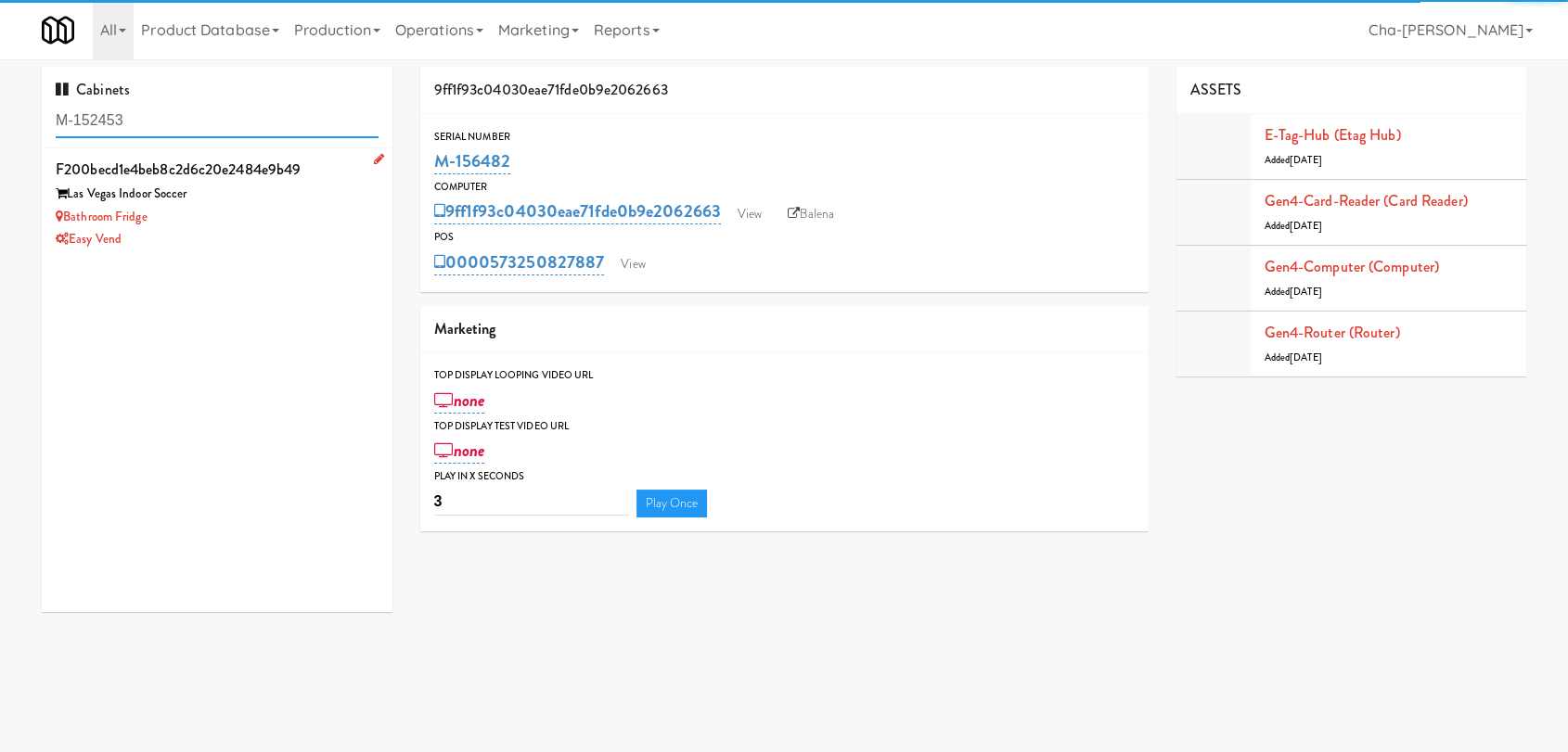
type input "M-152453"
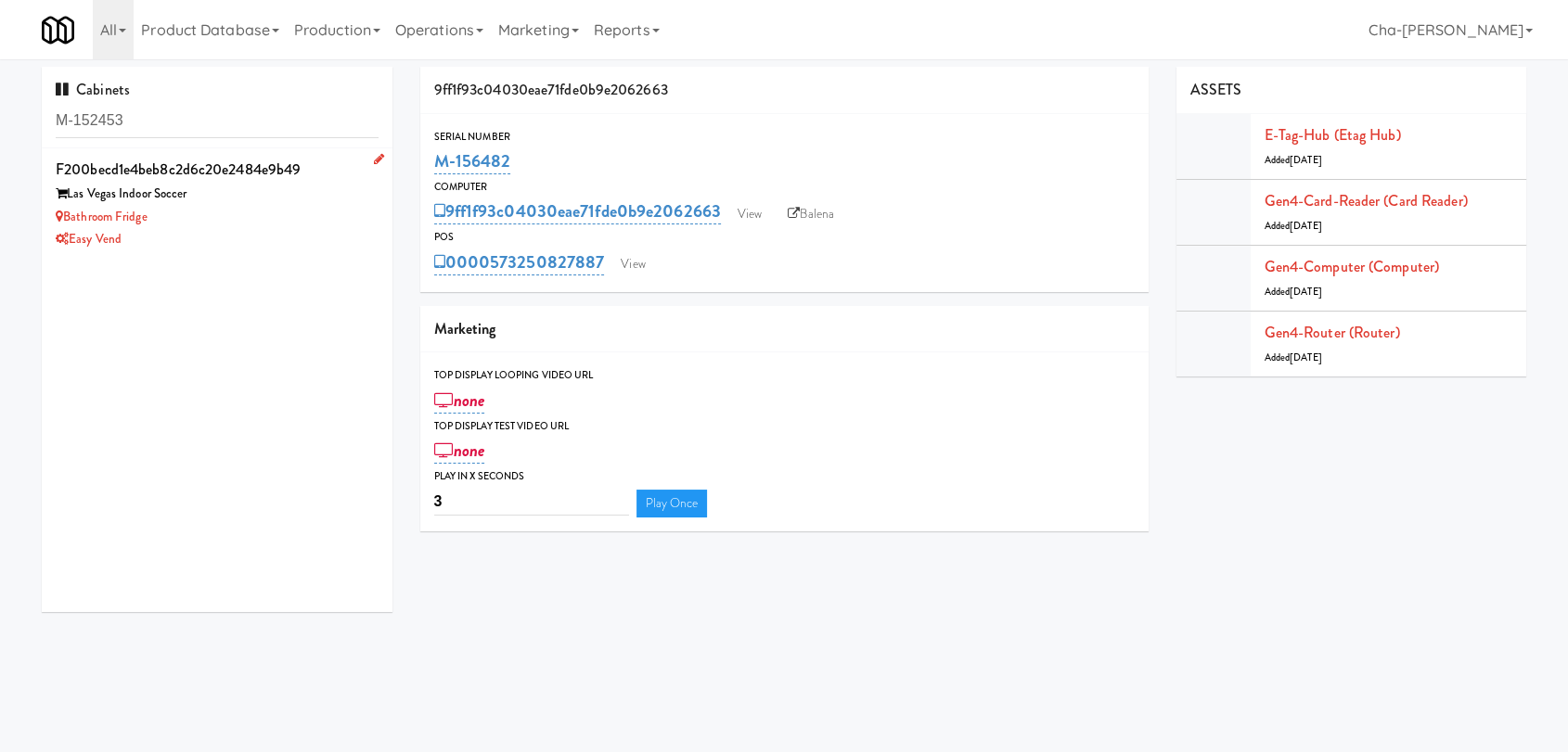
click at [274, 195] on div "Las Vegas Indoor Soccer" at bounding box center [217, 194] width 323 height 23
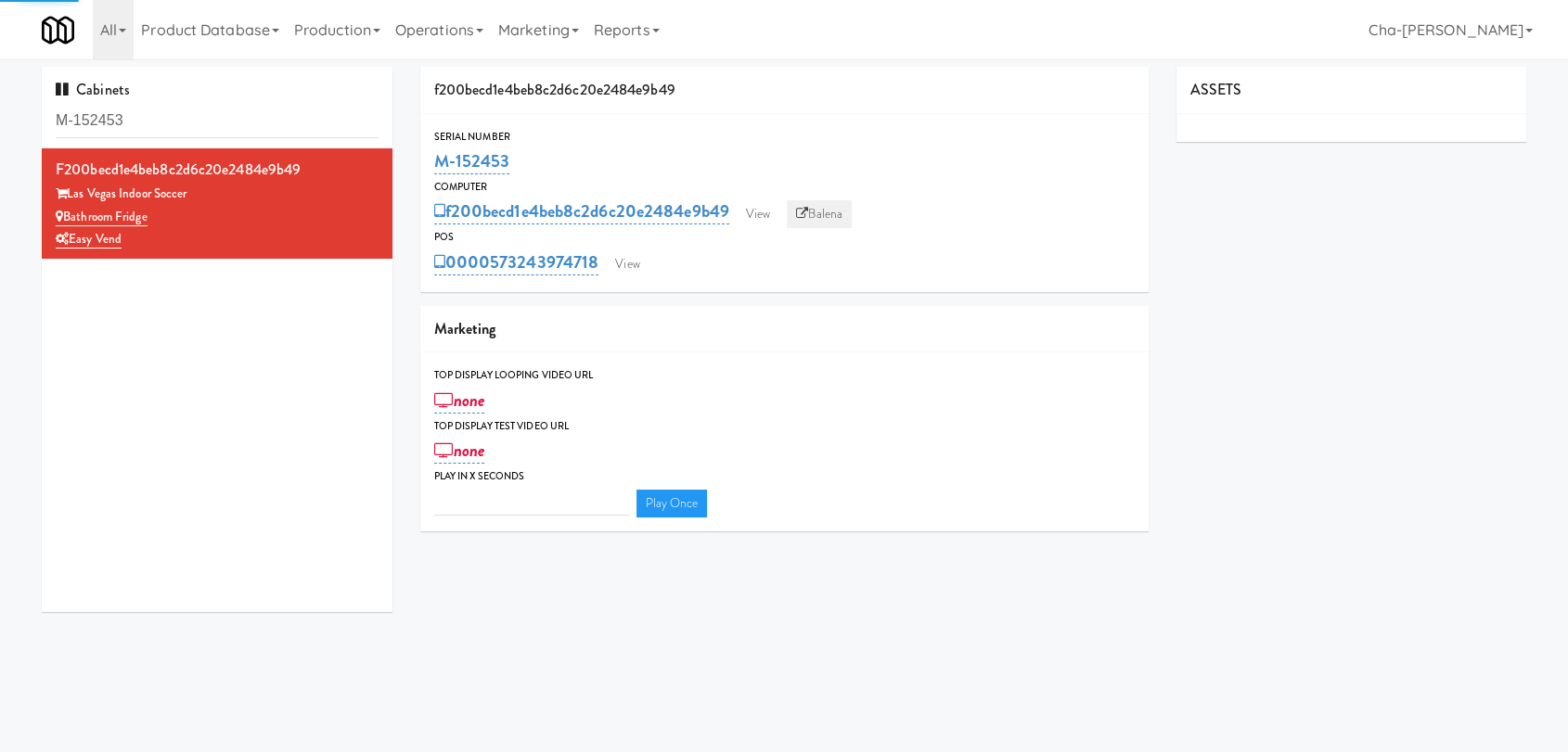
type input "3"
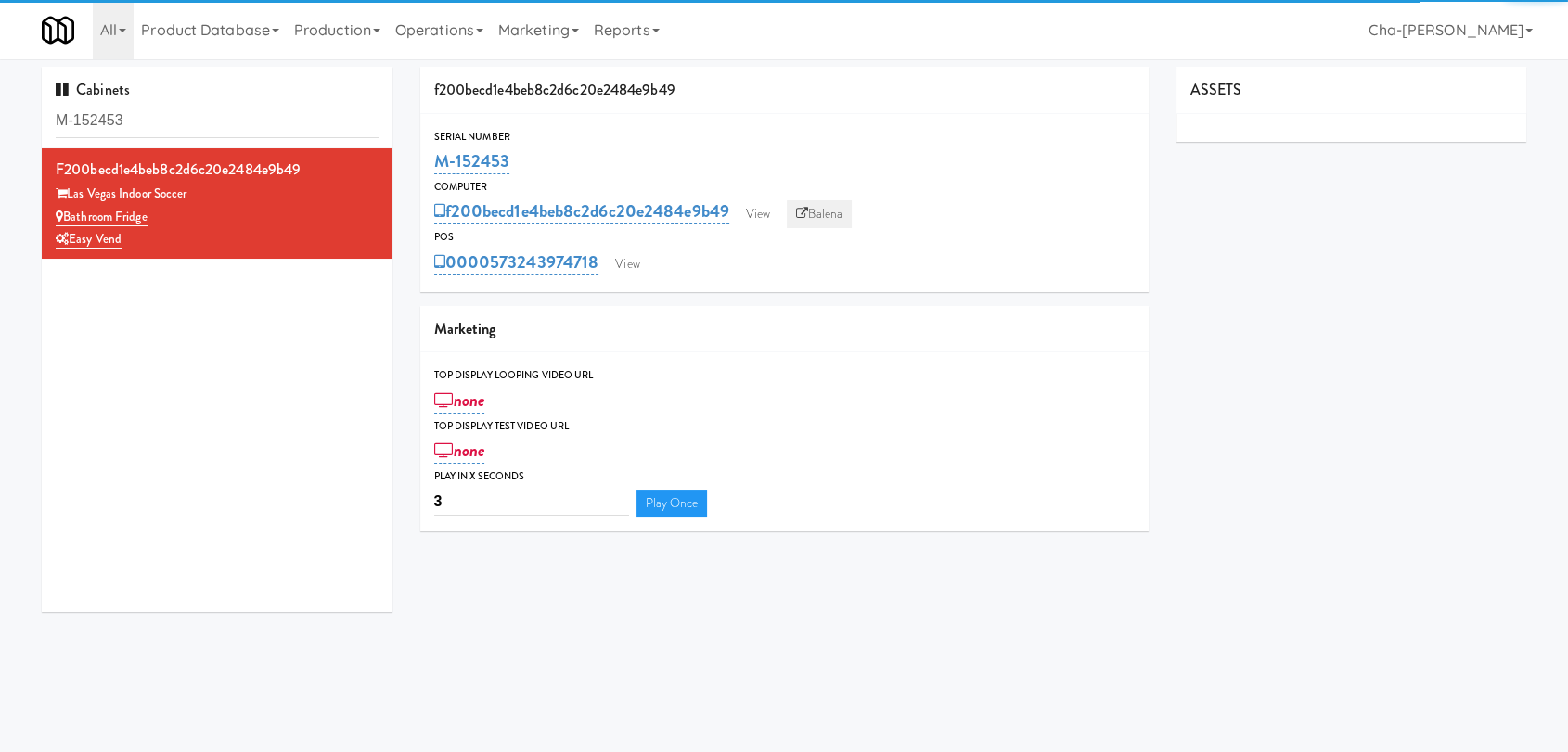
click at [819, 210] on link "Balena" at bounding box center [819, 214] width 65 height 28
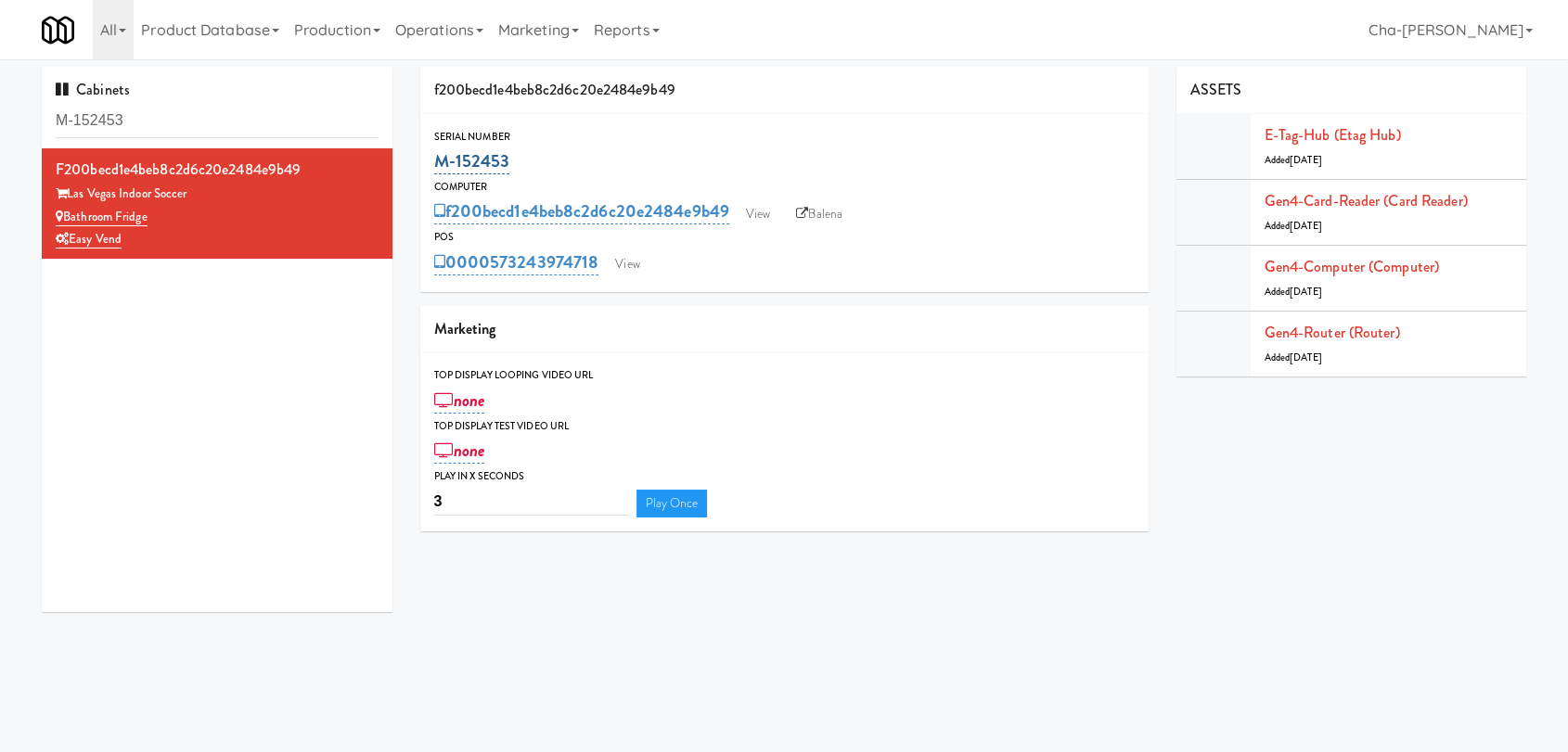
drag, startPoint x: 526, startPoint y: 161, endPoint x: 438, endPoint y: 165, distance: 88.1
click at [438, 165] on div "M-152453" at bounding box center [784, 161] width 700 height 32
copy link "M-152453"
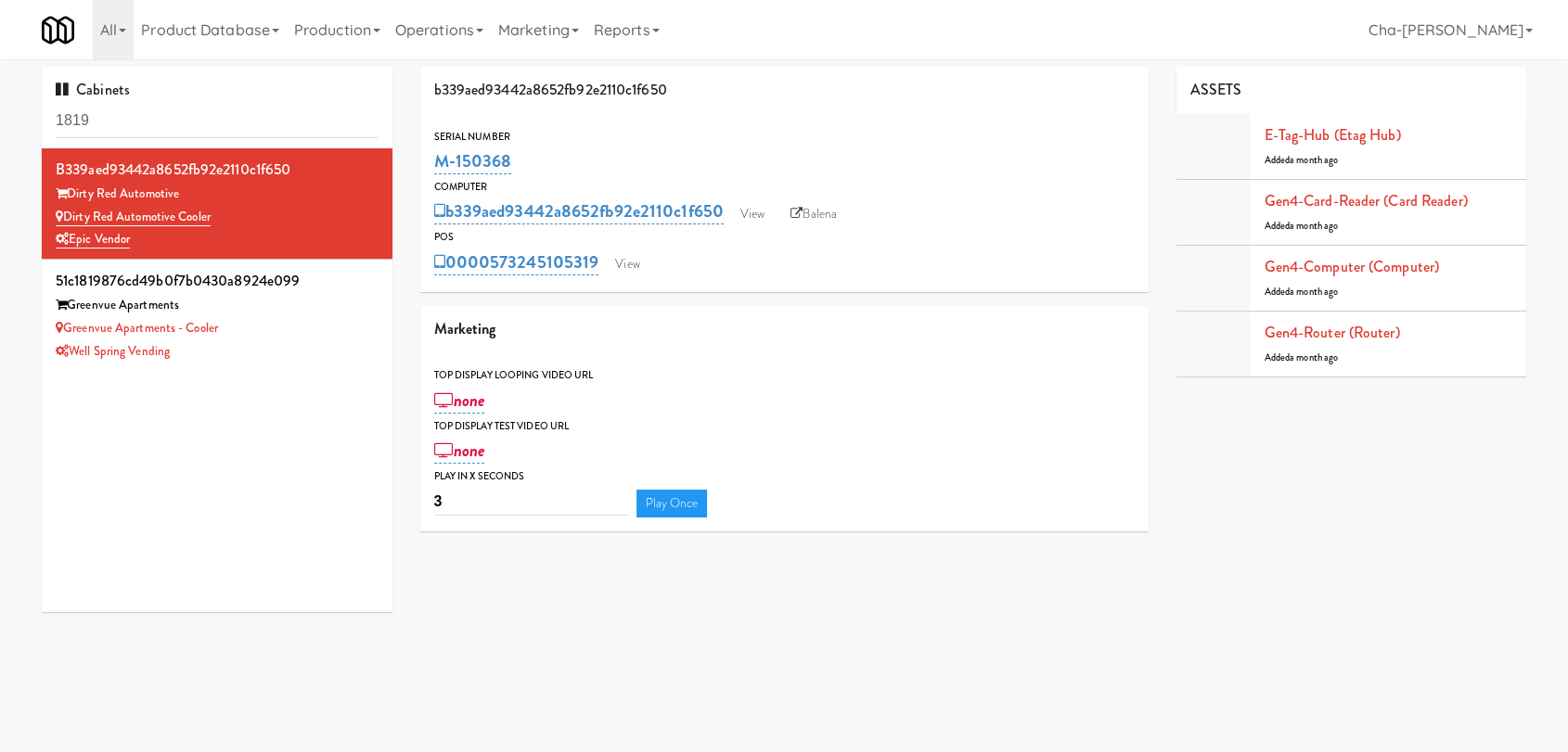
click at [236, 107] on input "1819" at bounding box center [217, 121] width 323 height 34
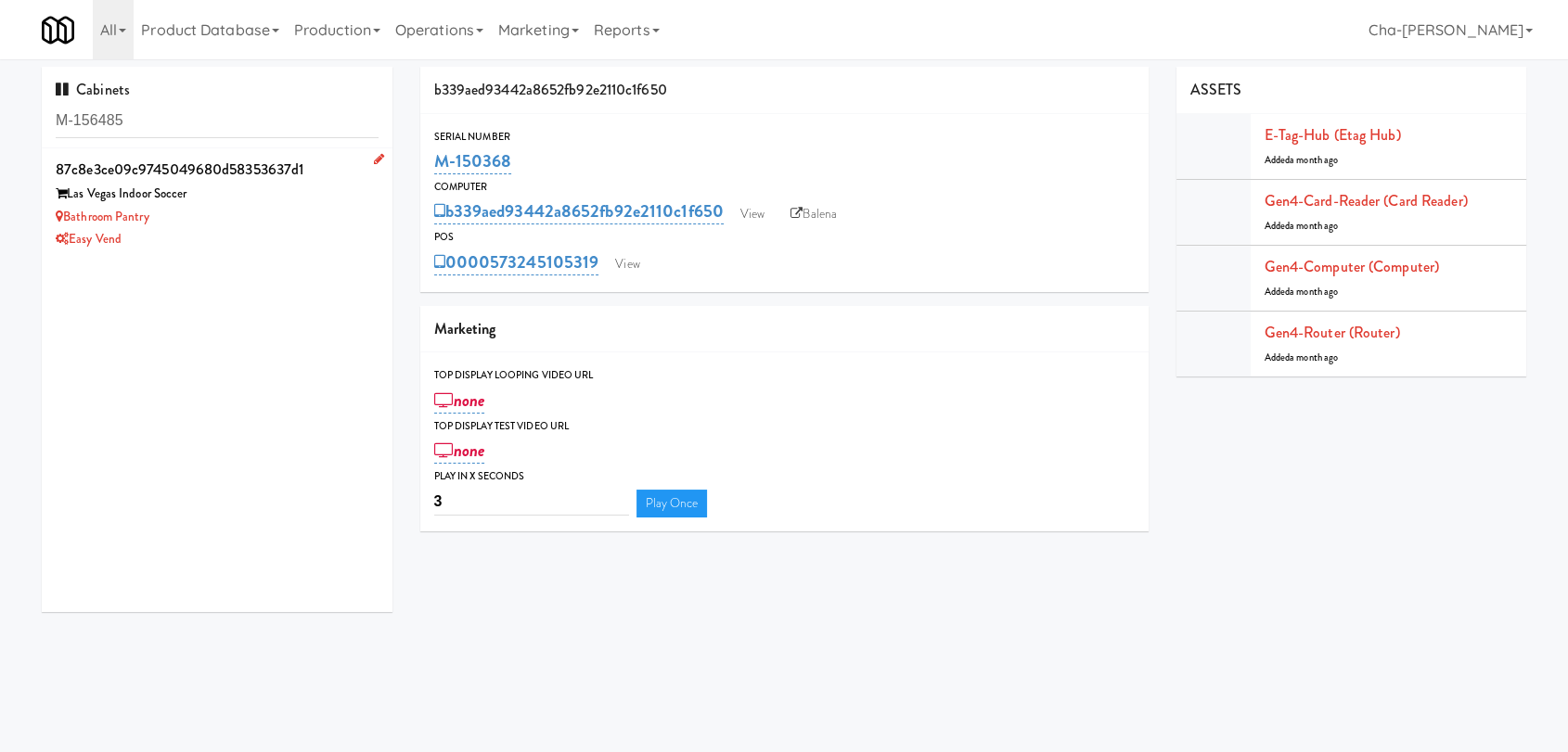
type input "M-156485"
click at [292, 203] on div "Las Vegas Indoor Soccer" at bounding box center [217, 194] width 323 height 23
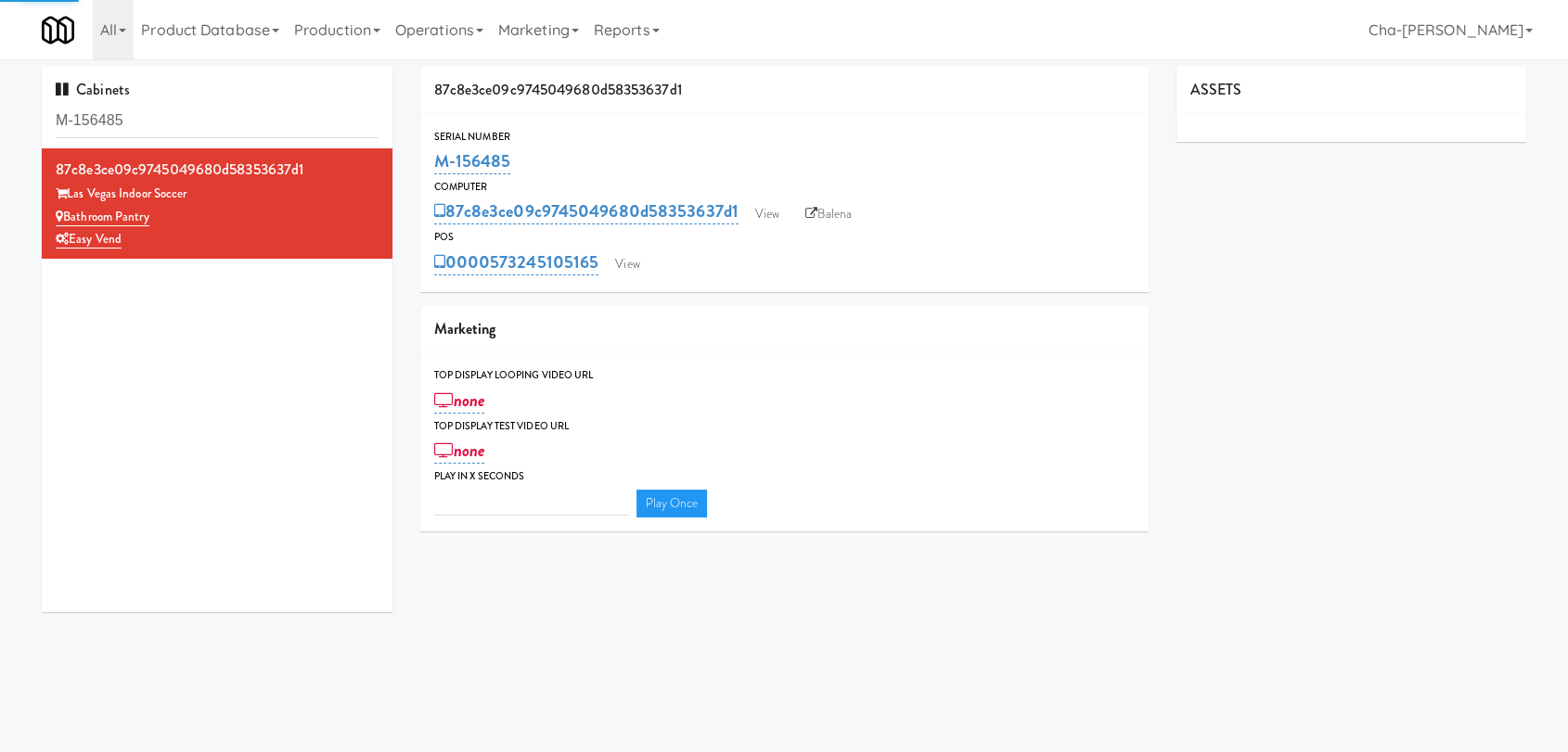
type input "3"
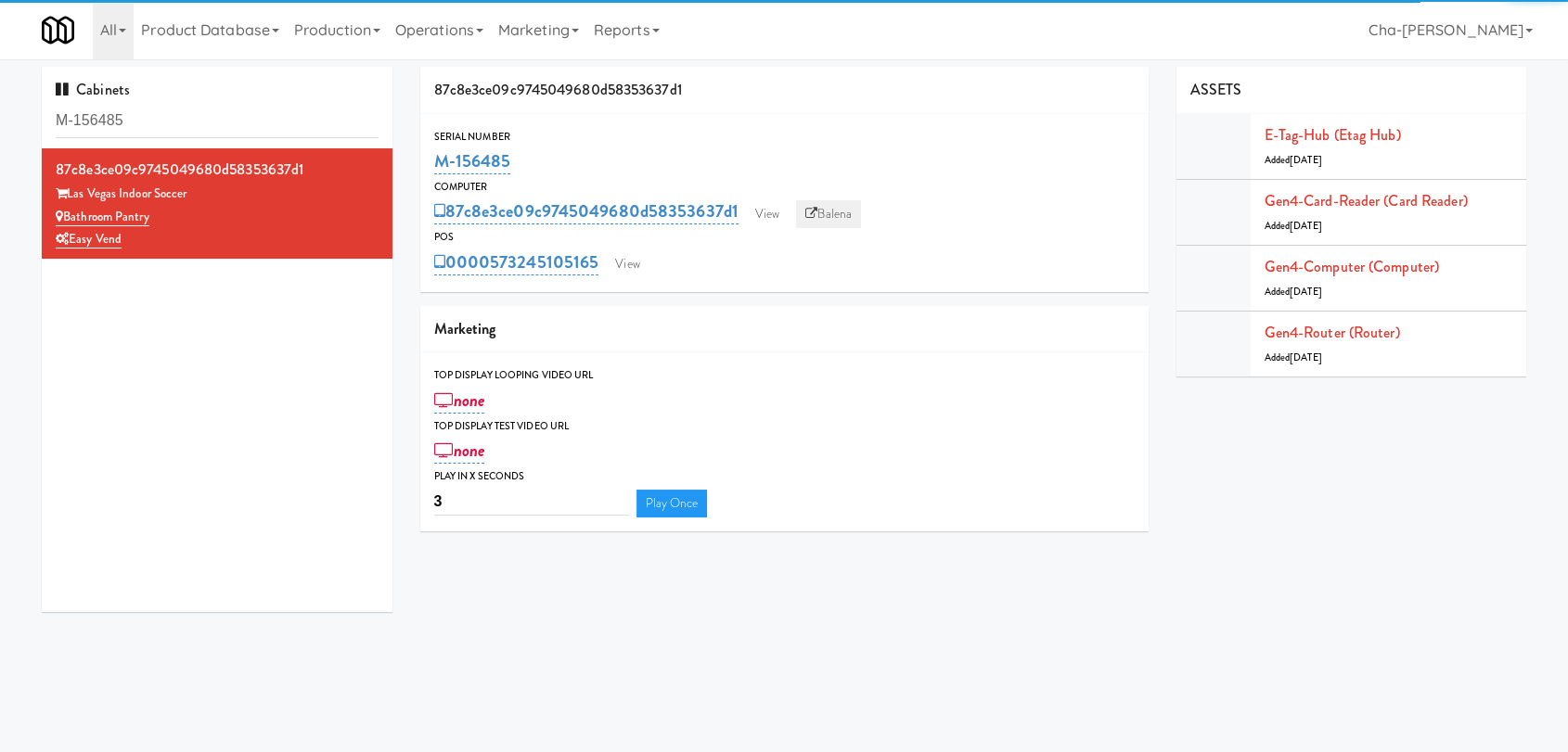
click at [832, 209] on link "Balena" at bounding box center [828, 214] width 65 height 28
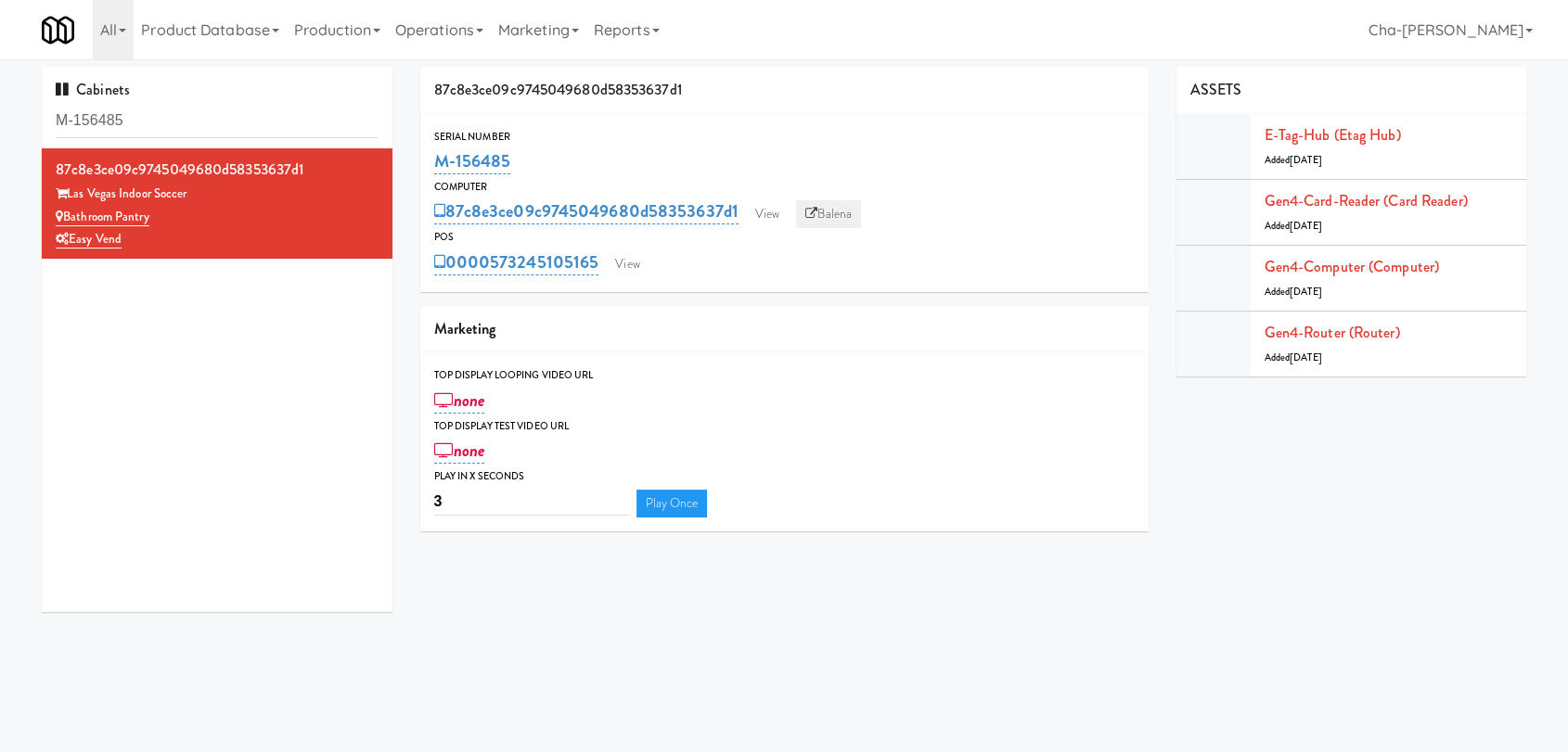
click at [834, 206] on link "Balena" at bounding box center [828, 214] width 65 height 28
click at [225, 114] on input "M-156485" at bounding box center [217, 121] width 323 height 34
click at [225, 113] on input "M-156485" at bounding box center [217, 121] width 323 height 34
click at [225, 112] on input "M-156485" at bounding box center [217, 121] width 323 height 34
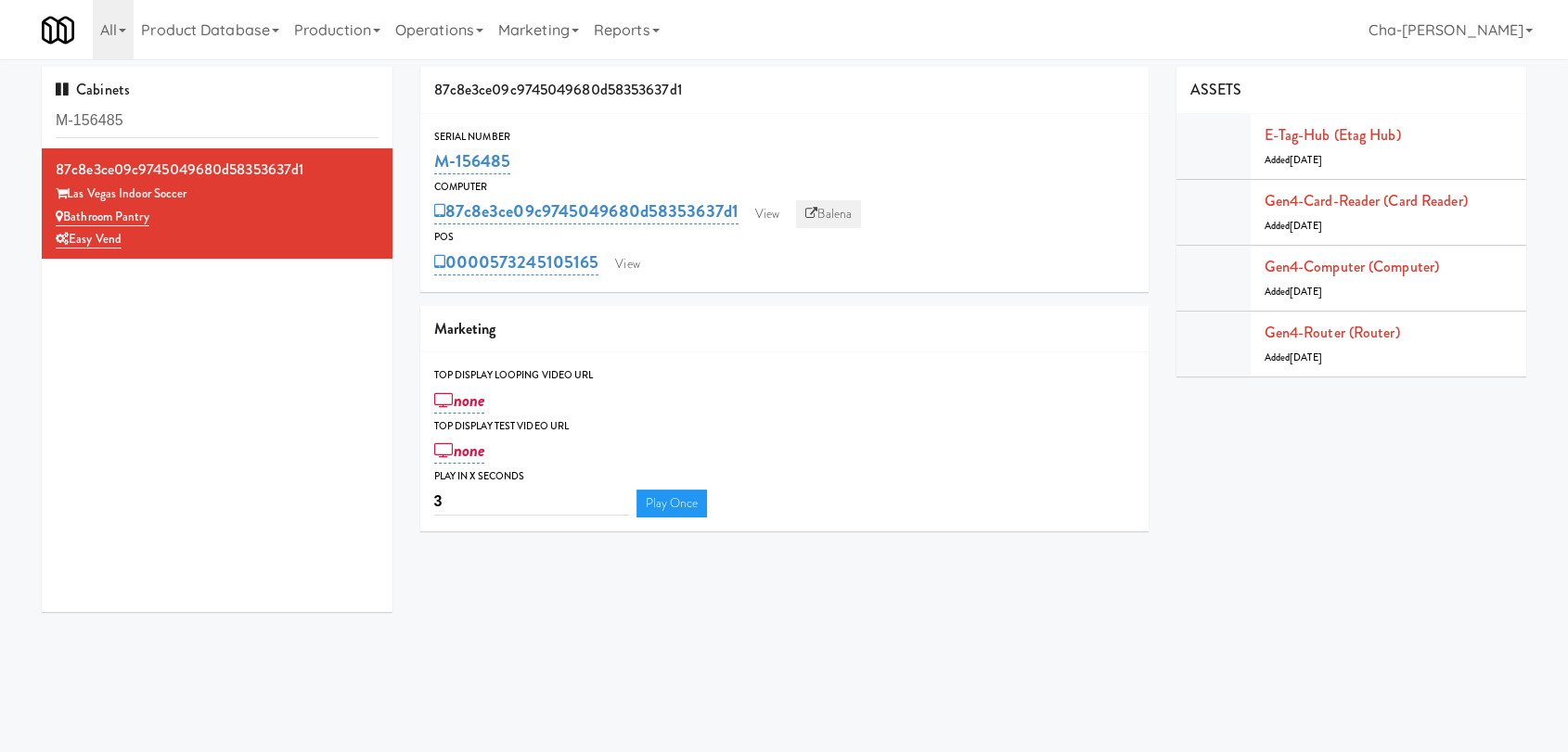
click at [824, 216] on link "Balena" at bounding box center [828, 214] width 65 height 28
drag, startPoint x: 511, startPoint y: 165, endPoint x: 438, endPoint y: 168, distance: 73.1
click at [438, 168] on div "M-156485" at bounding box center [784, 161] width 700 height 32
copy link "M-156485"
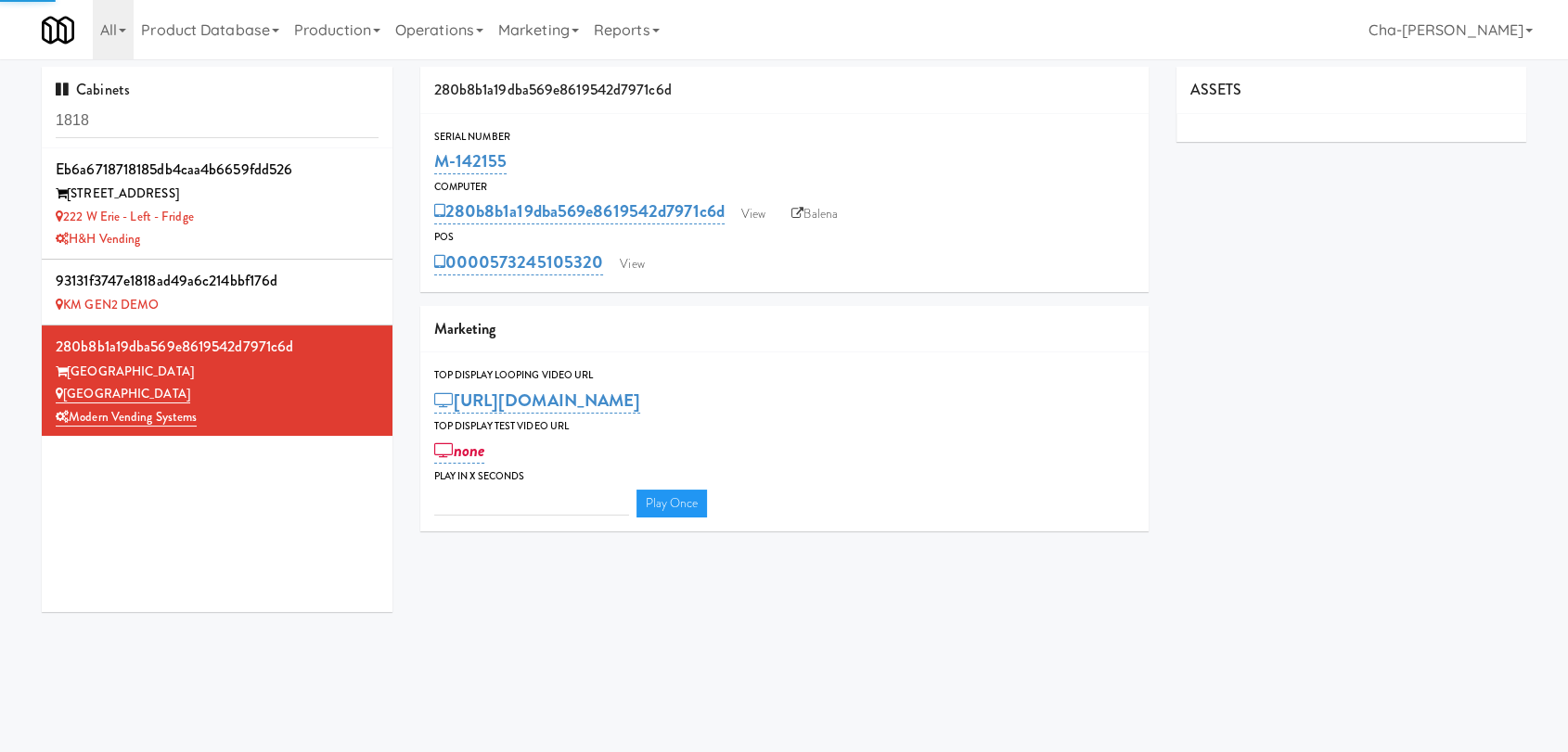
type input "3"
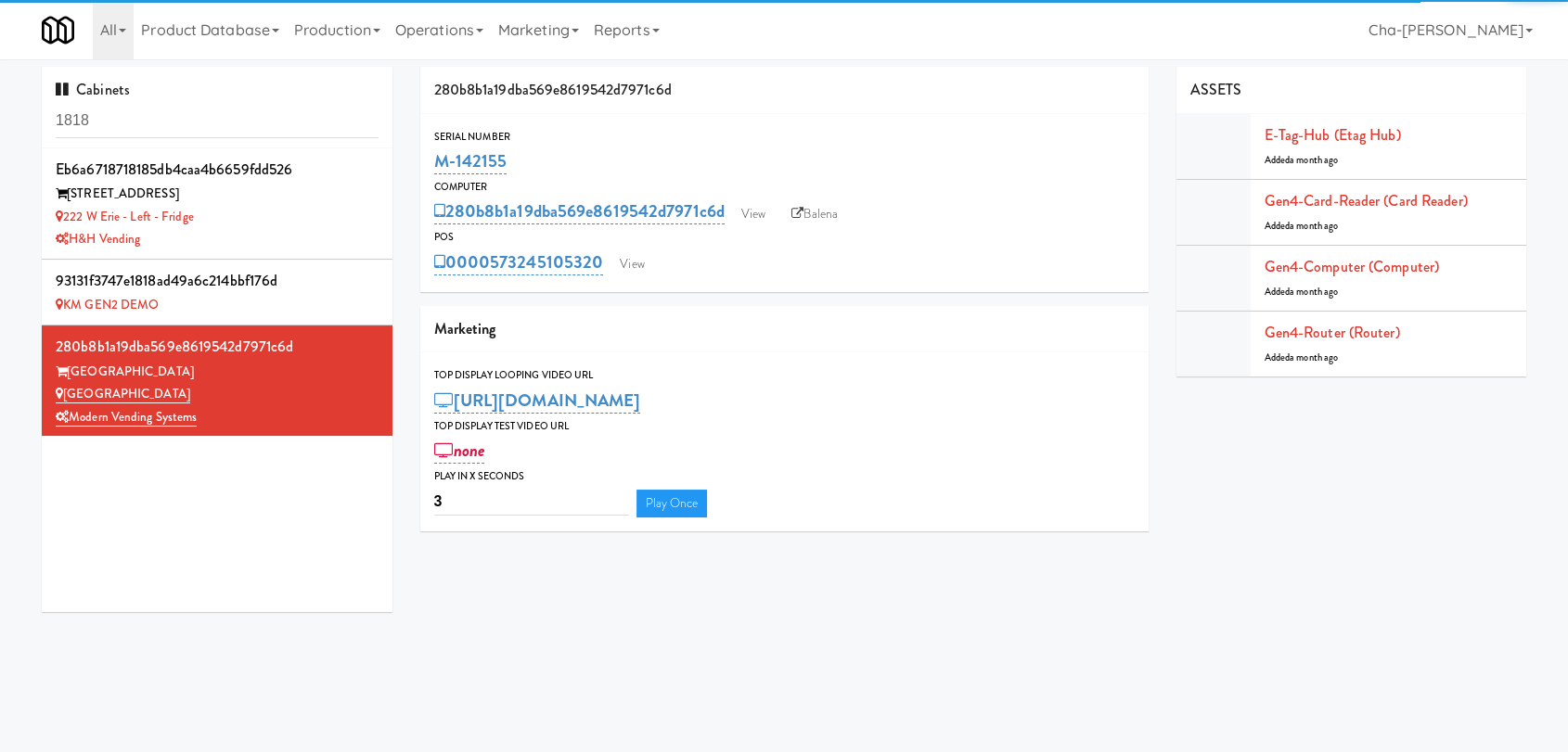
click at [135, 127] on input "1818" at bounding box center [217, 121] width 323 height 34
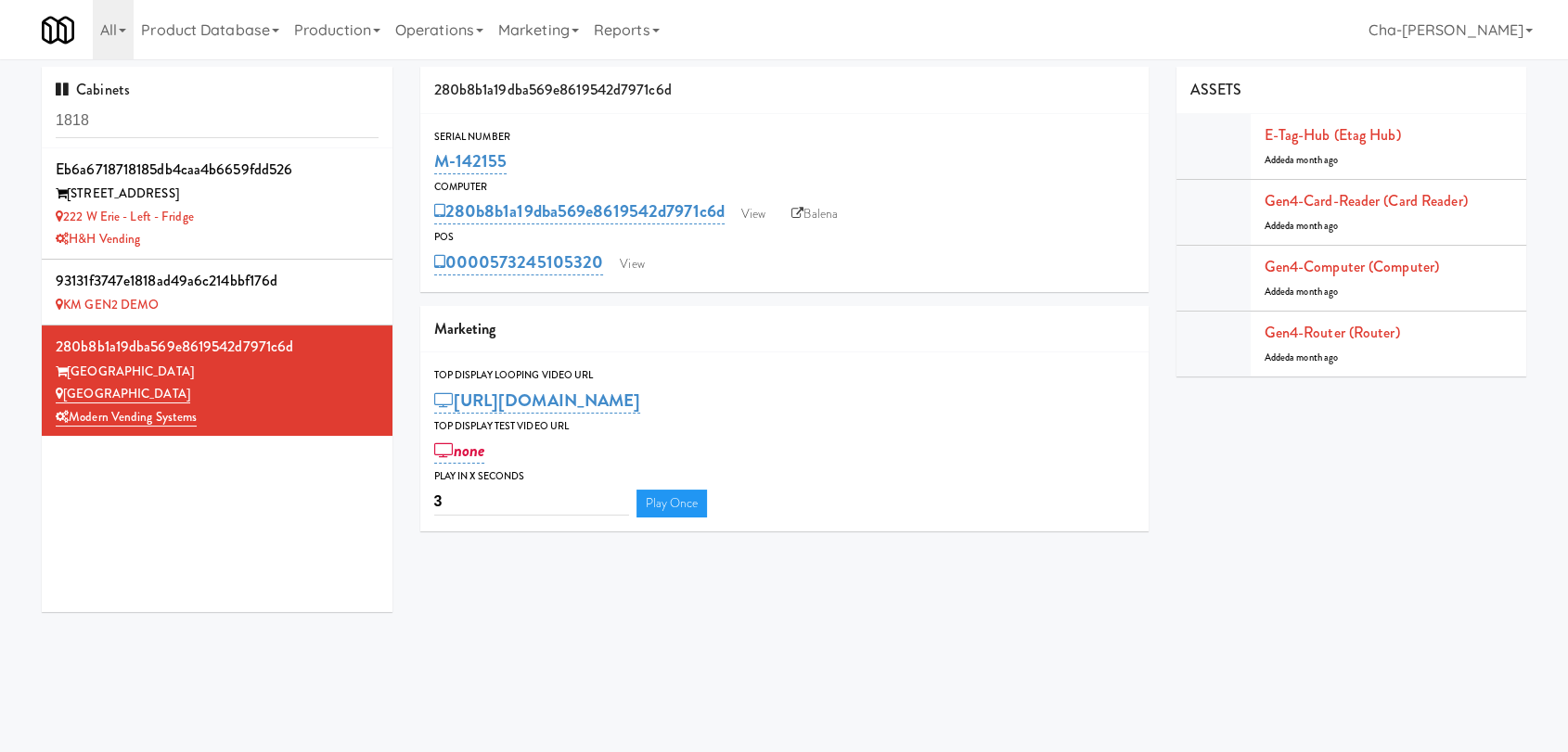
click at [135, 127] on input "1818" at bounding box center [217, 121] width 323 height 34
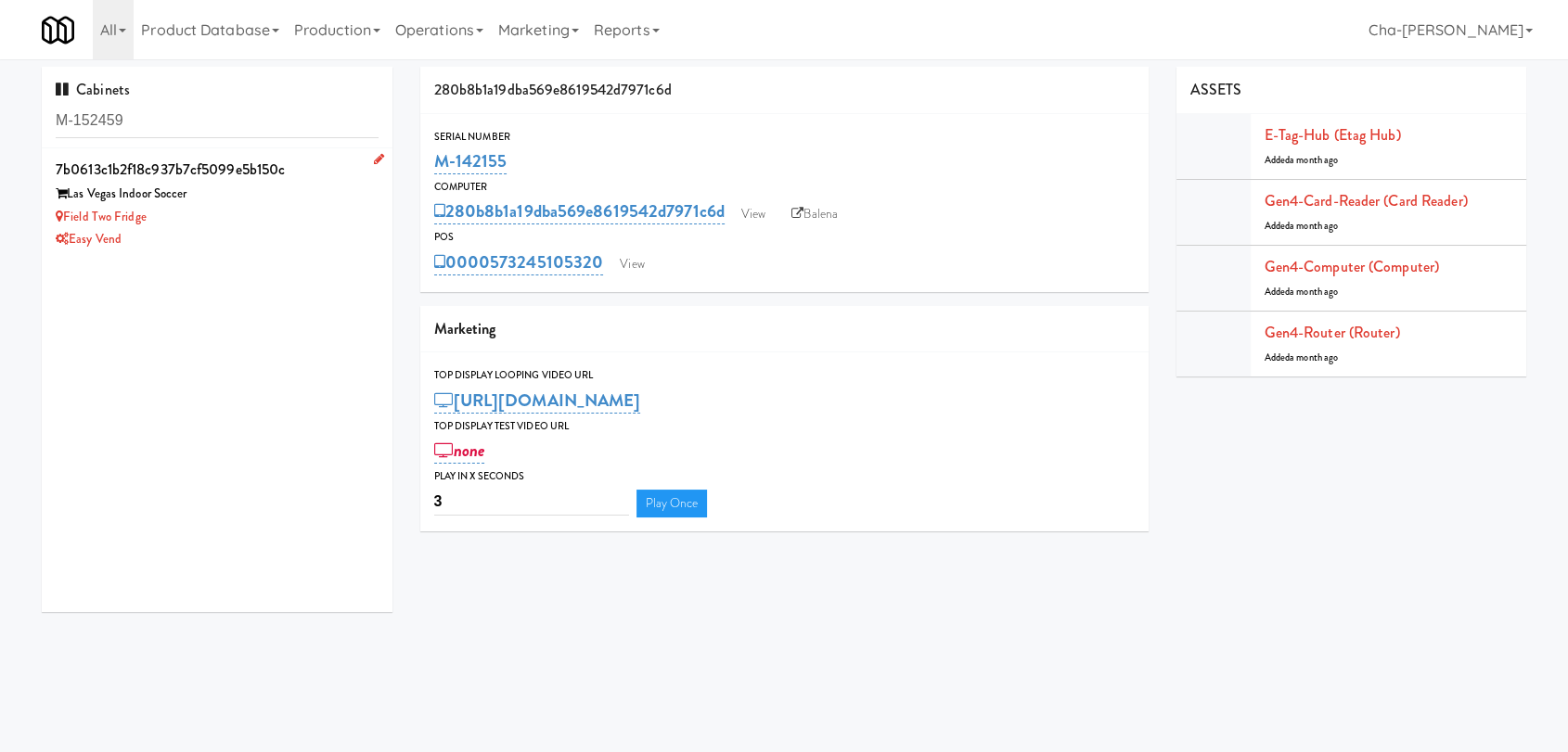
type input "M-152459"
click at [243, 235] on div "Easy Vend" at bounding box center [217, 240] width 323 height 23
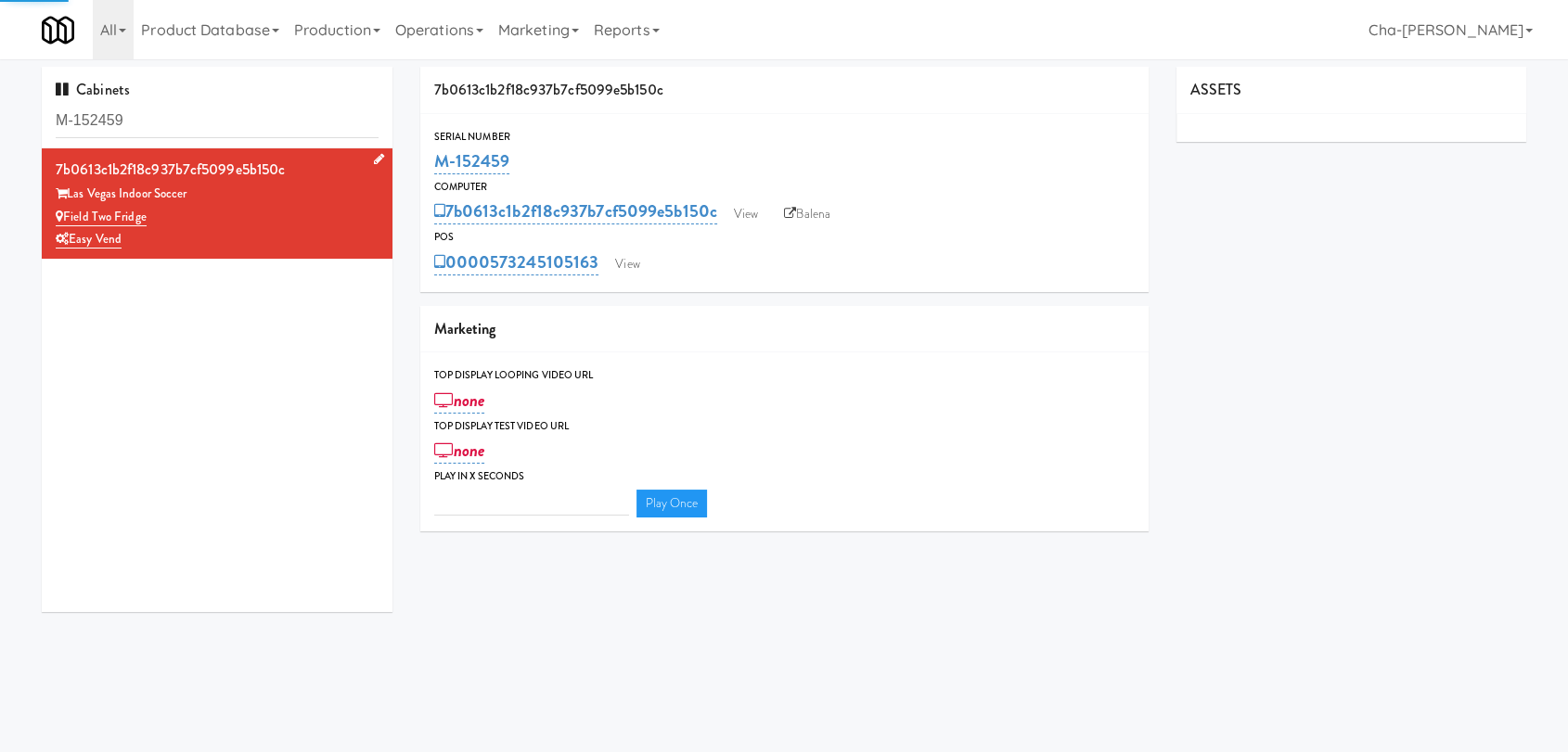
type input "3"
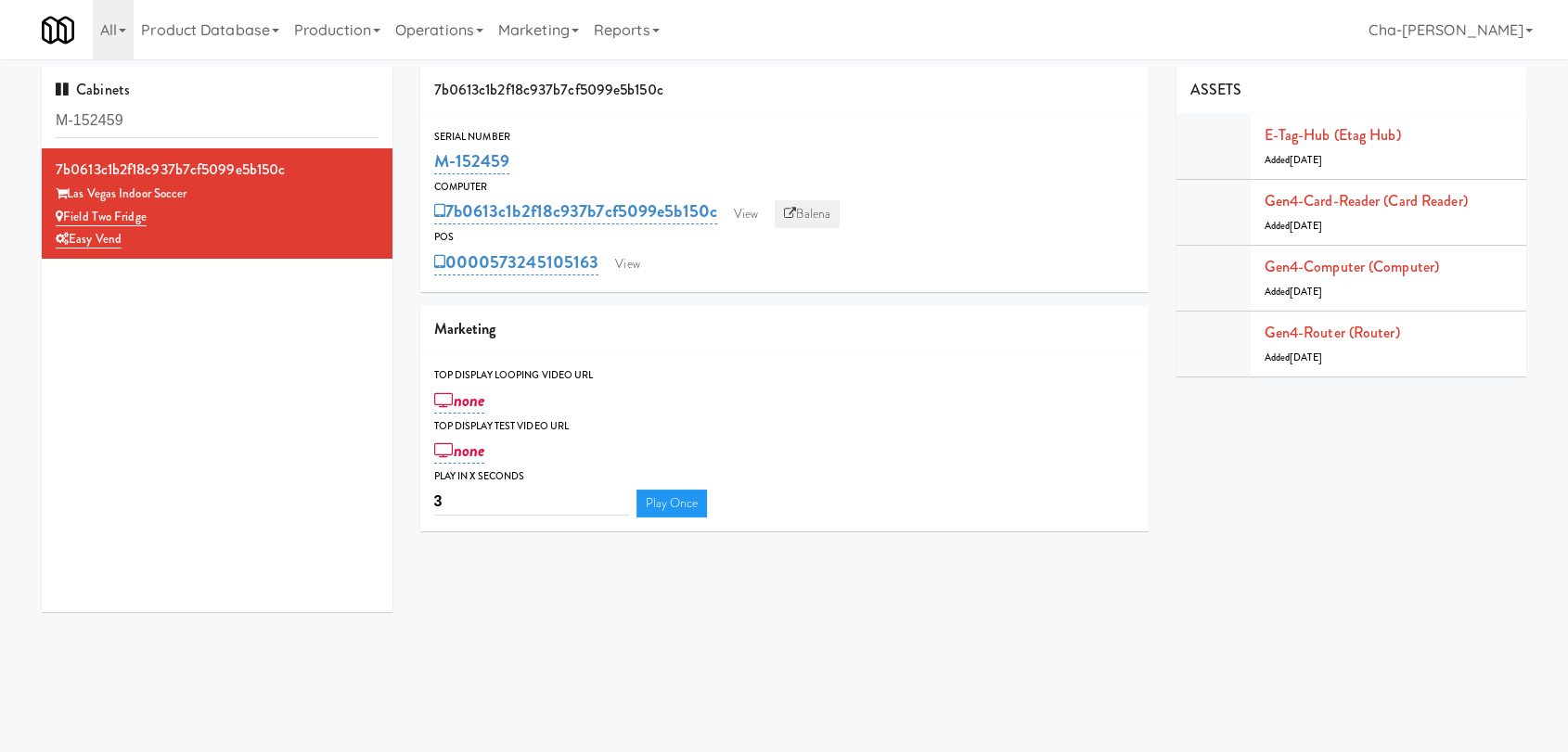
click at [826, 209] on link "Balena" at bounding box center [807, 214] width 65 height 28
click at [282, 125] on input "M-152459" at bounding box center [217, 121] width 323 height 34
paste input "3683"
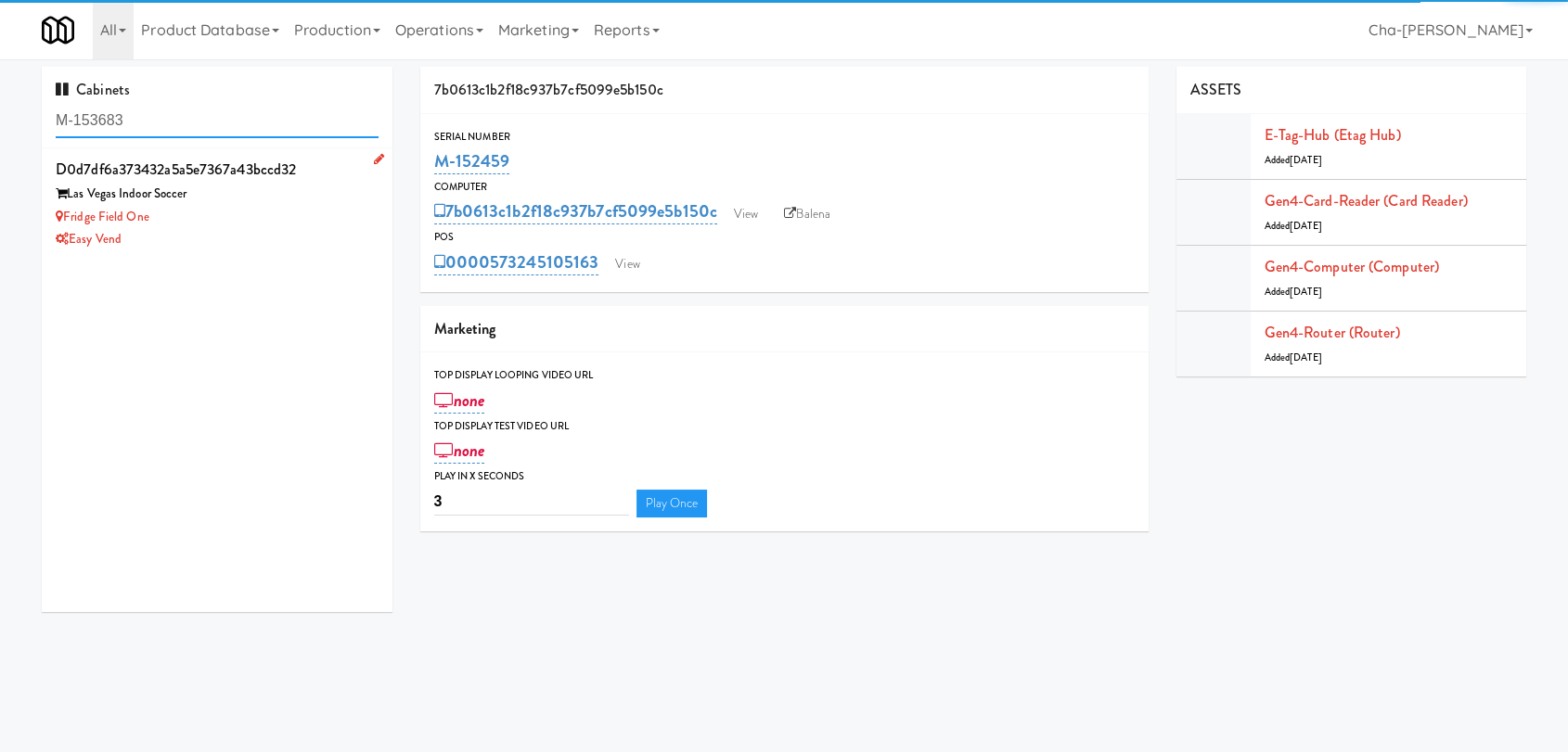
type input "M-153683"
click at [245, 209] on div "Fridge Field One" at bounding box center [217, 218] width 323 height 23
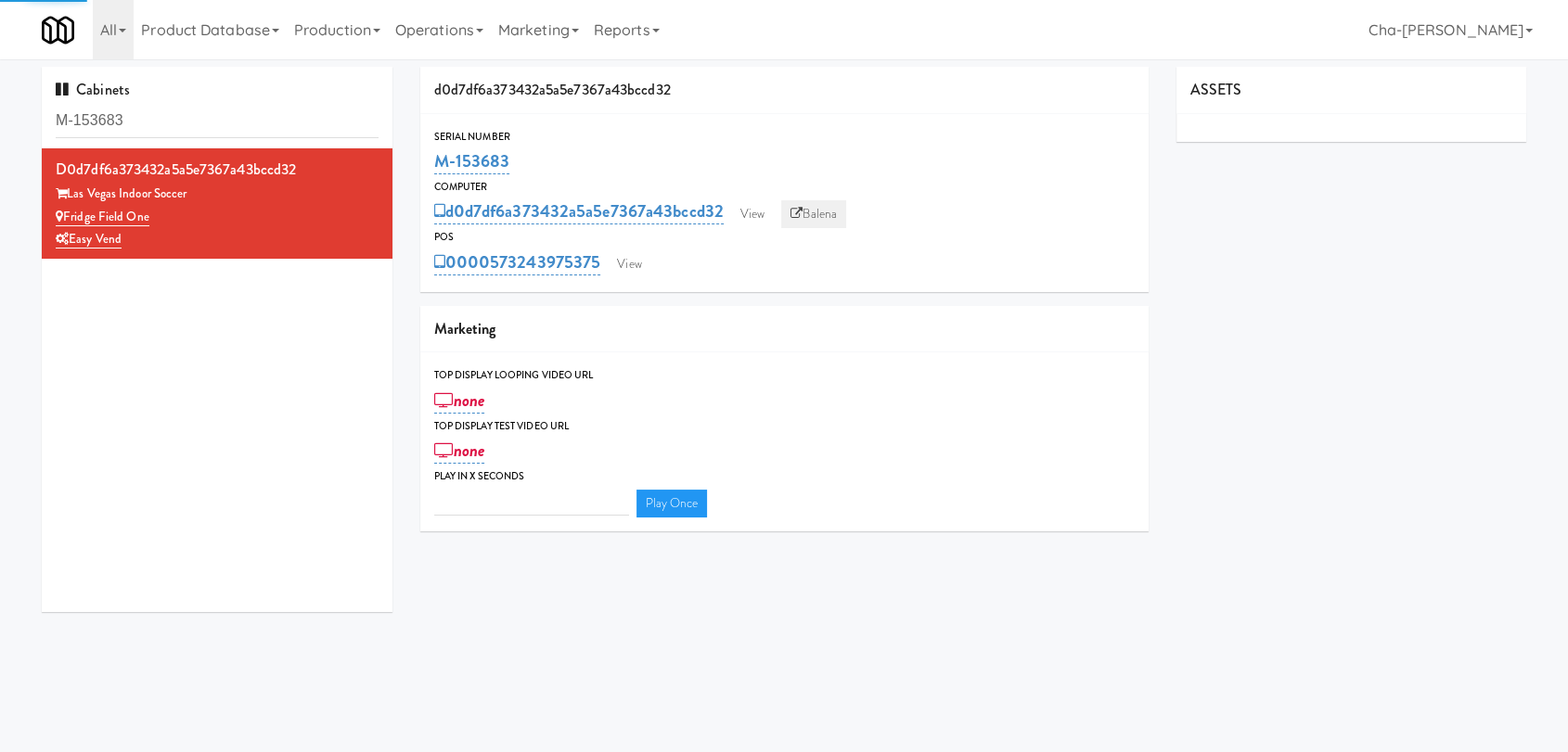
type input "3"
click at [821, 224] on link "Balena" at bounding box center [813, 214] width 65 height 28
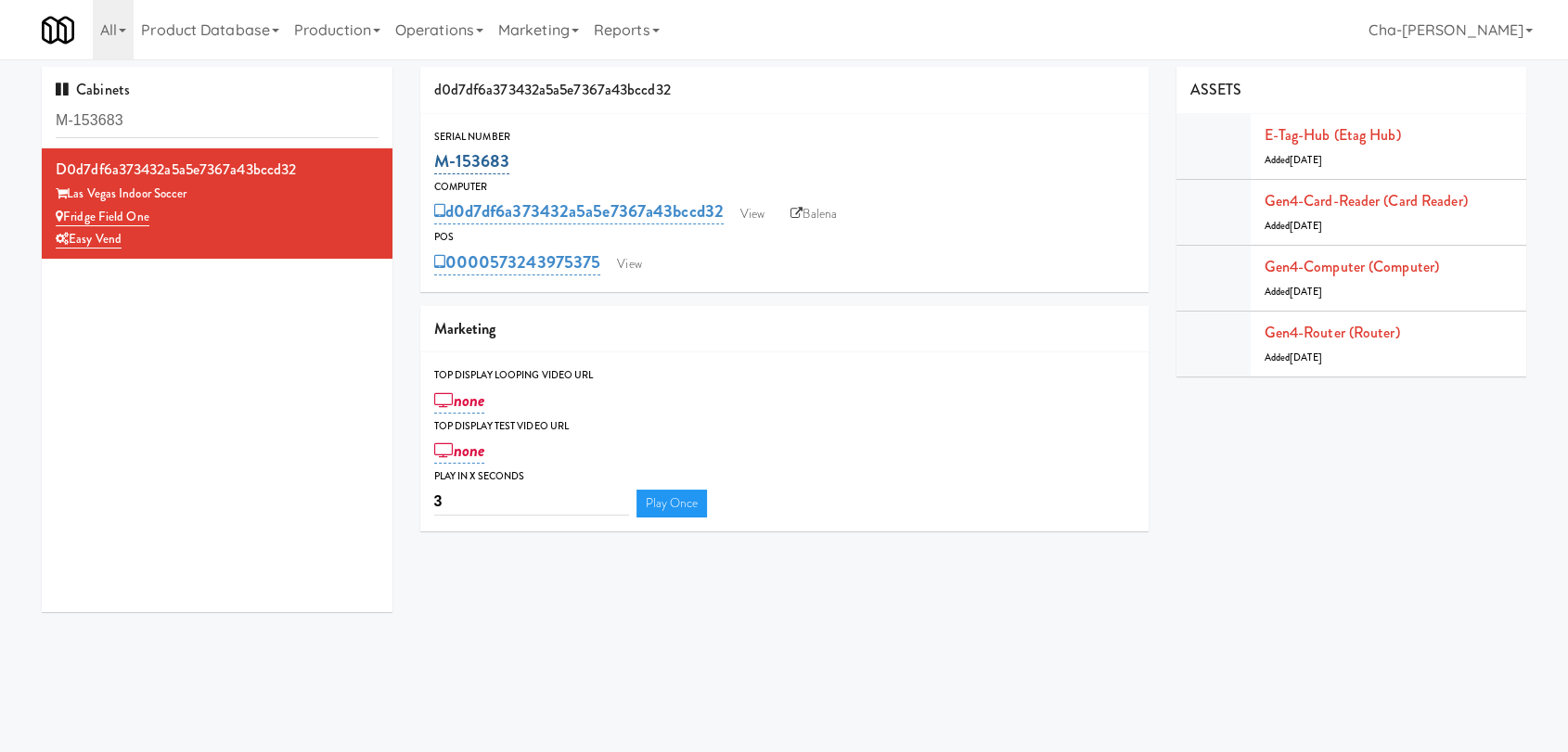
drag, startPoint x: 530, startPoint y: 163, endPoint x: 436, endPoint y: 173, distance: 94.5
click at [436, 173] on div "M-153683" at bounding box center [784, 161] width 700 height 32
copy link "M-153683"
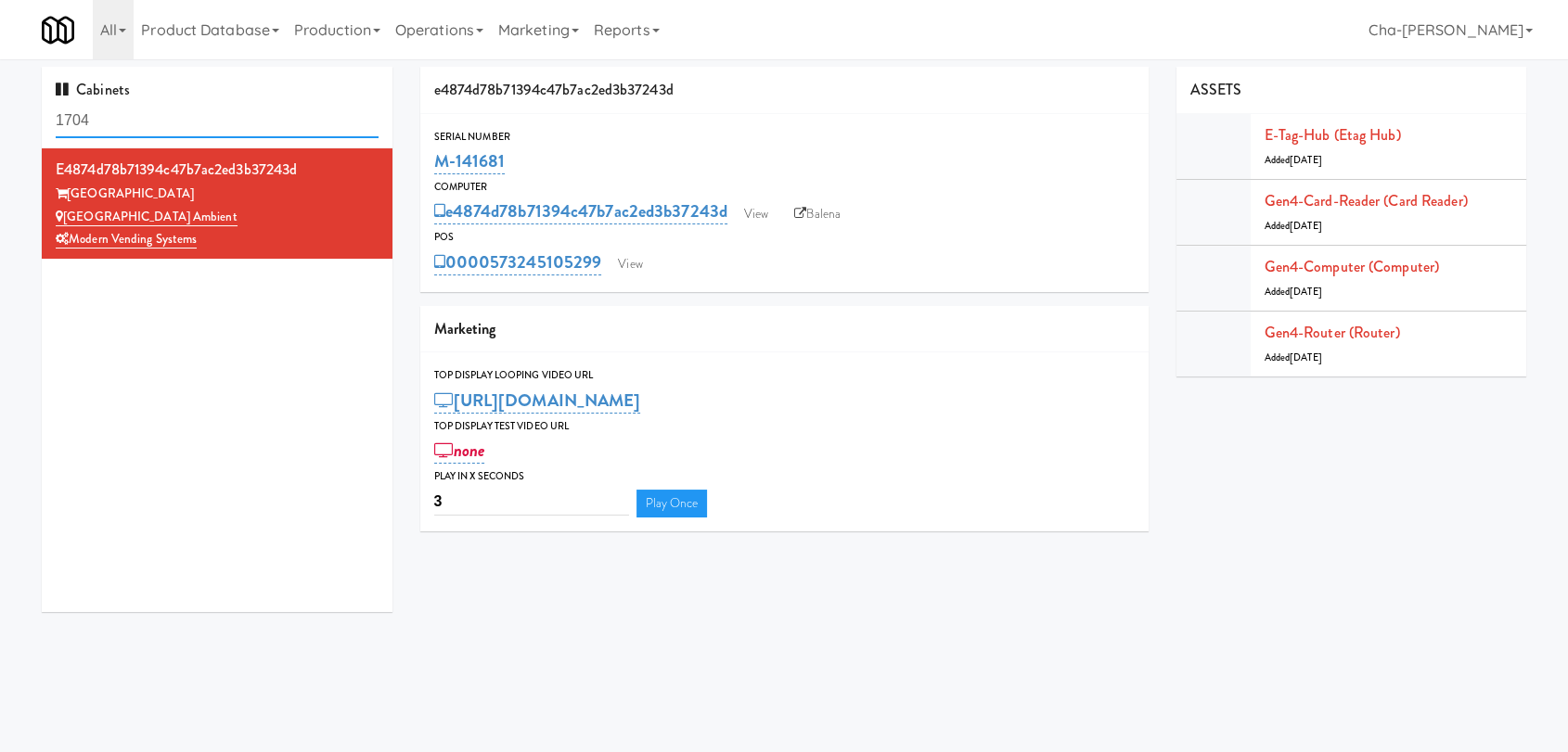
click at [126, 125] on input "1704" at bounding box center [217, 121] width 323 height 34
paste input "M-150385"
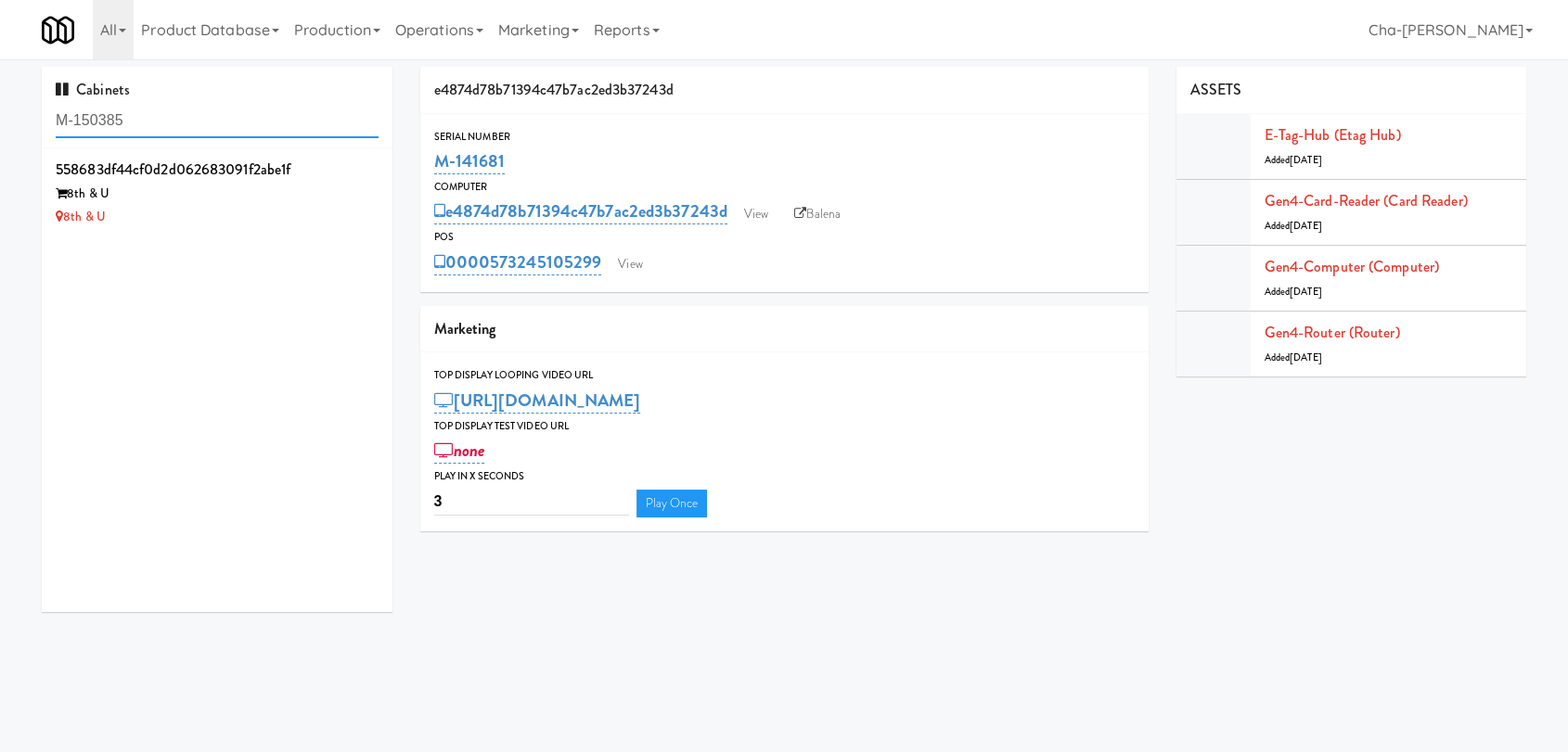
type input "M-150385"
click at [304, 210] on div "8th & U" at bounding box center [217, 218] width 323 height 23
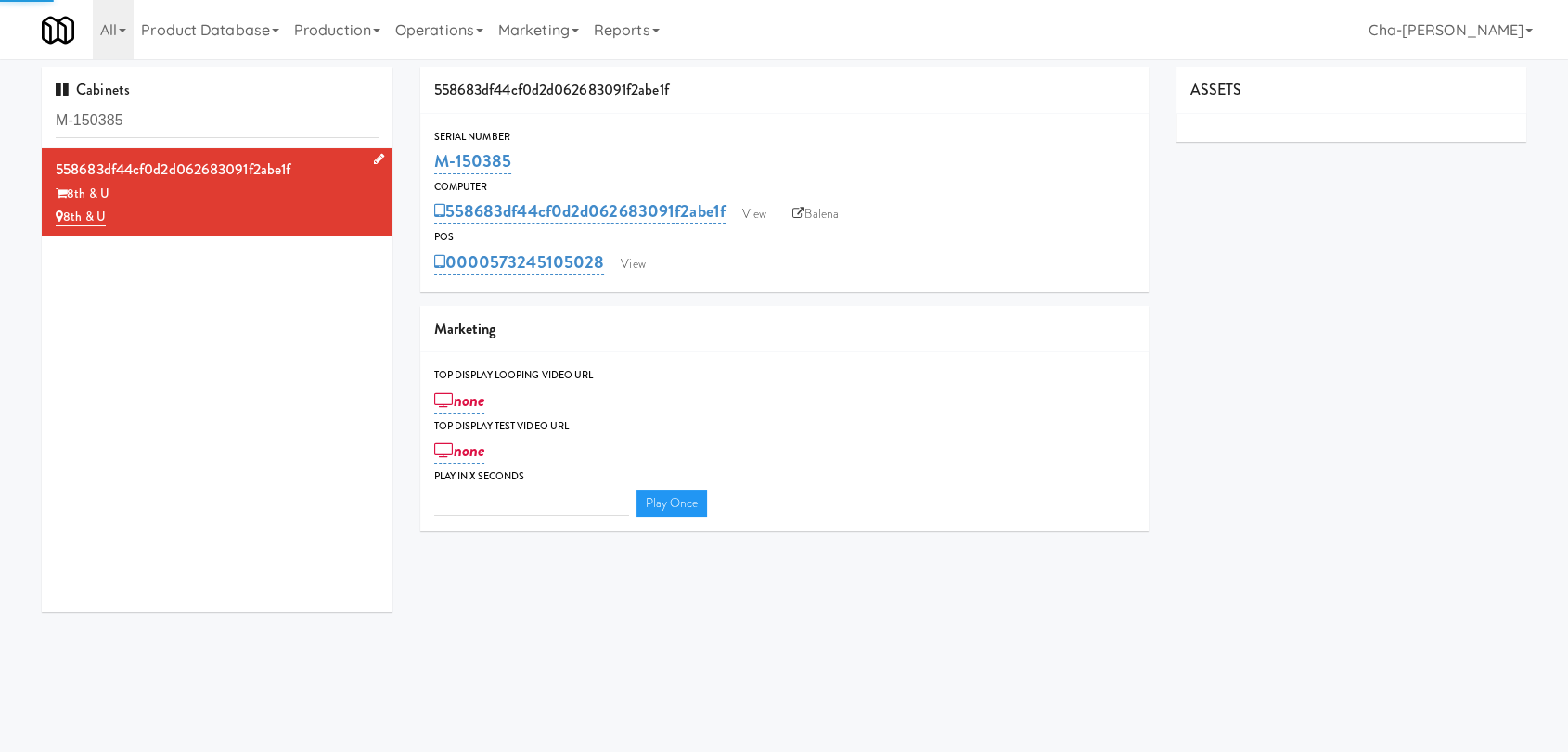
type input "3"
click at [374, 153] on icon at bounding box center [378, 159] width 11 height 12
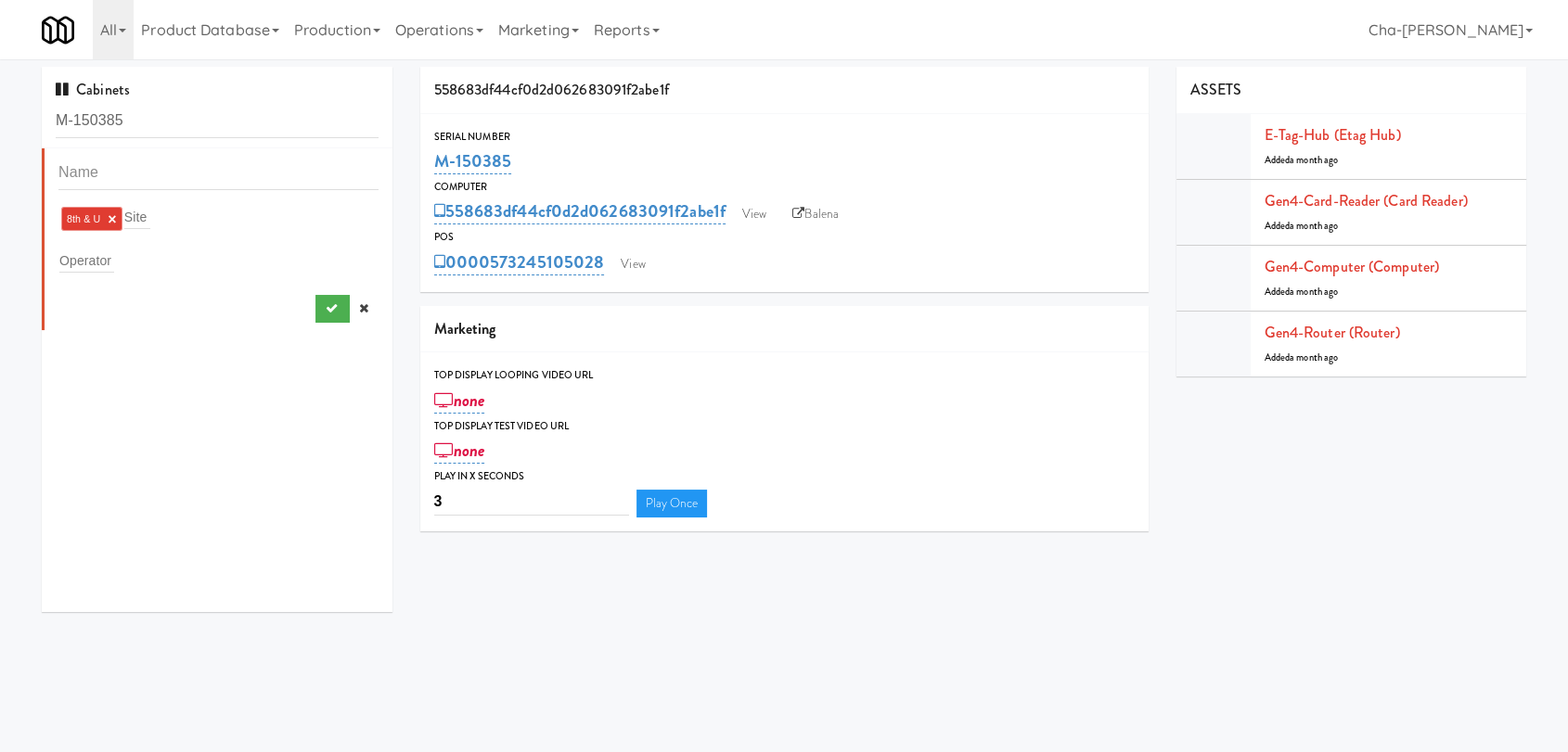
click at [117, 256] on div "Operator" at bounding box center [218, 260] width 320 height 26
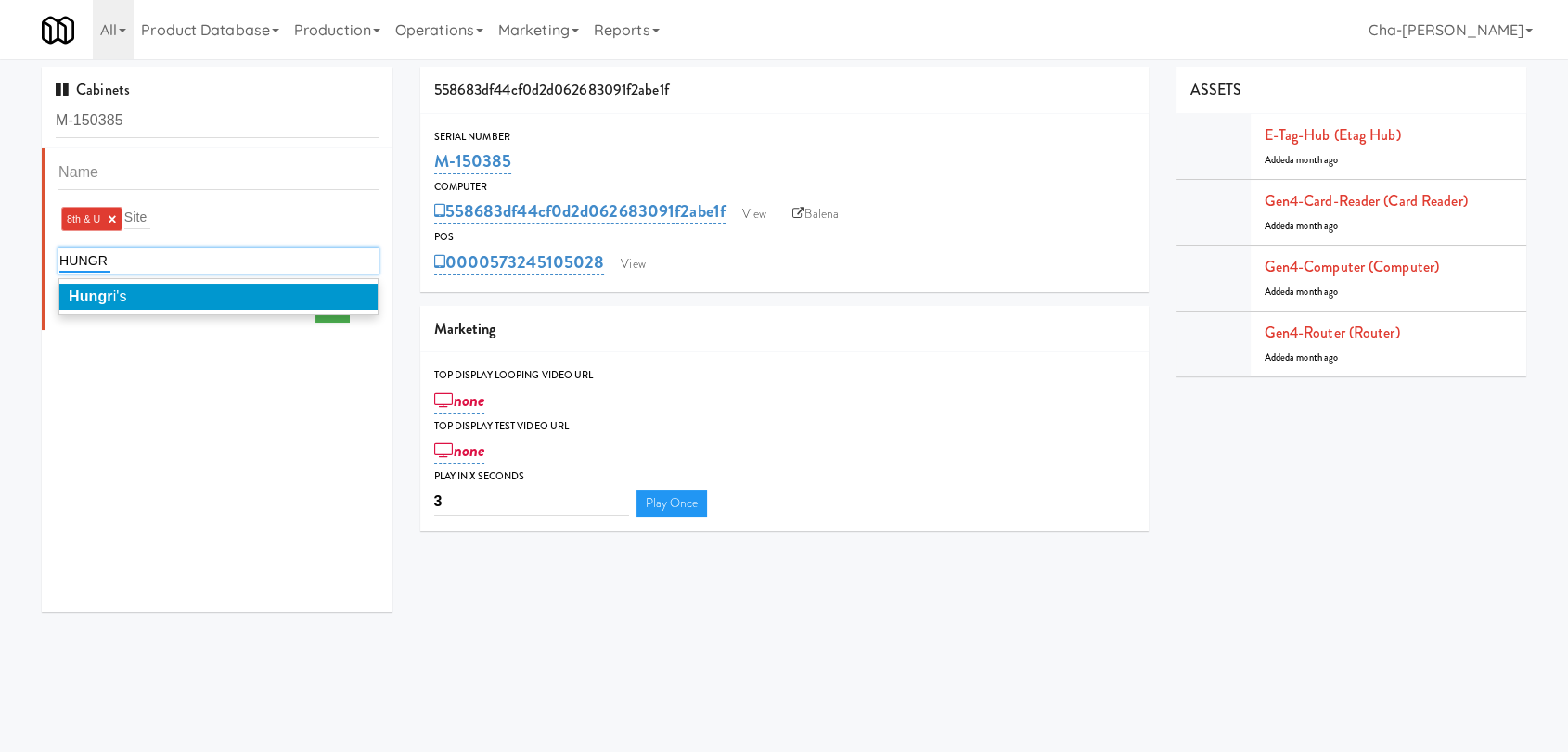
type input "HUNGR"
click at [137, 299] on li "Hungr i's" at bounding box center [218, 296] width 318 height 26
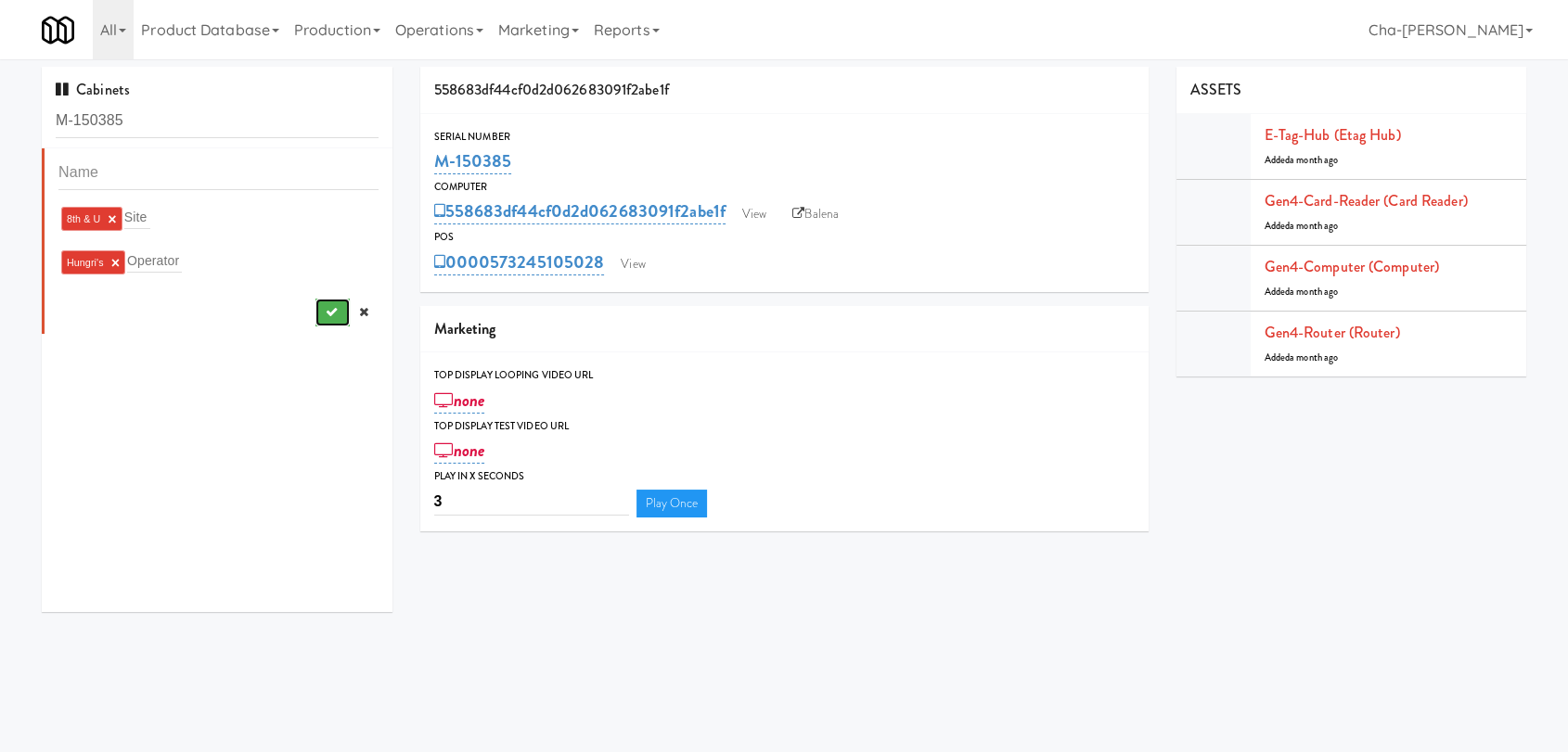
drag, startPoint x: 321, startPoint y: 308, endPoint x: 325, endPoint y: 290, distance: 18.4
click at [321, 307] on button "submit" at bounding box center [333, 312] width 34 height 28
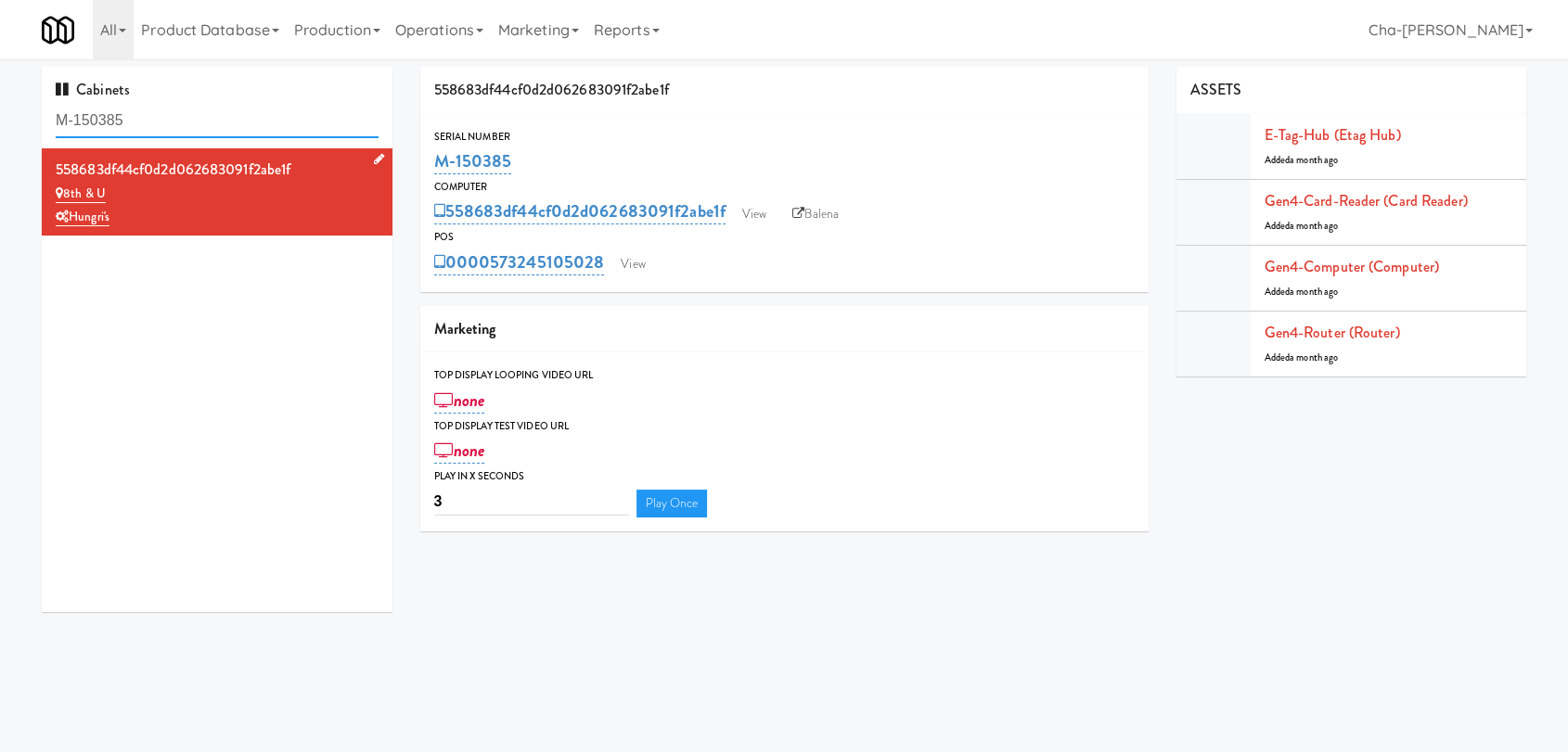
click at [245, 114] on input "M-150385" at bounding box center [217, 121] width 323 height 34
click at [245, 113] on input "M-150385" at bounding box center [217, 121] width 323 height 34
paste input "M-150403, M-150431 (Converted 2 P)"
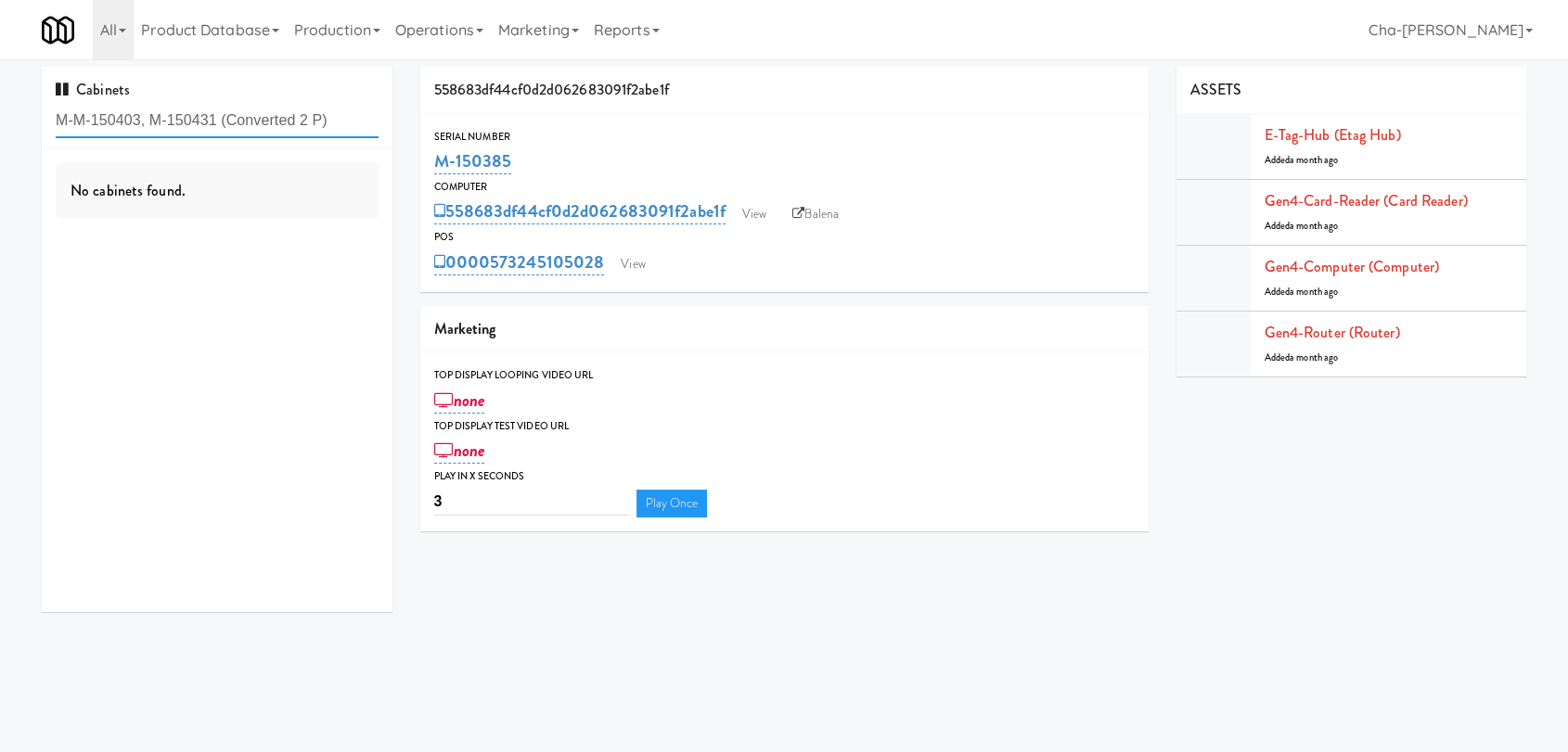
drag, startPoint x: 329, startPoint y: 115, endPoint x: 143, endPoint y: 121, distance: 186.1
click at [143, 121] on input "M-M-150403, M-150431 (Converted 2 P)" at bounding box center [217, 121] width 323 height 34
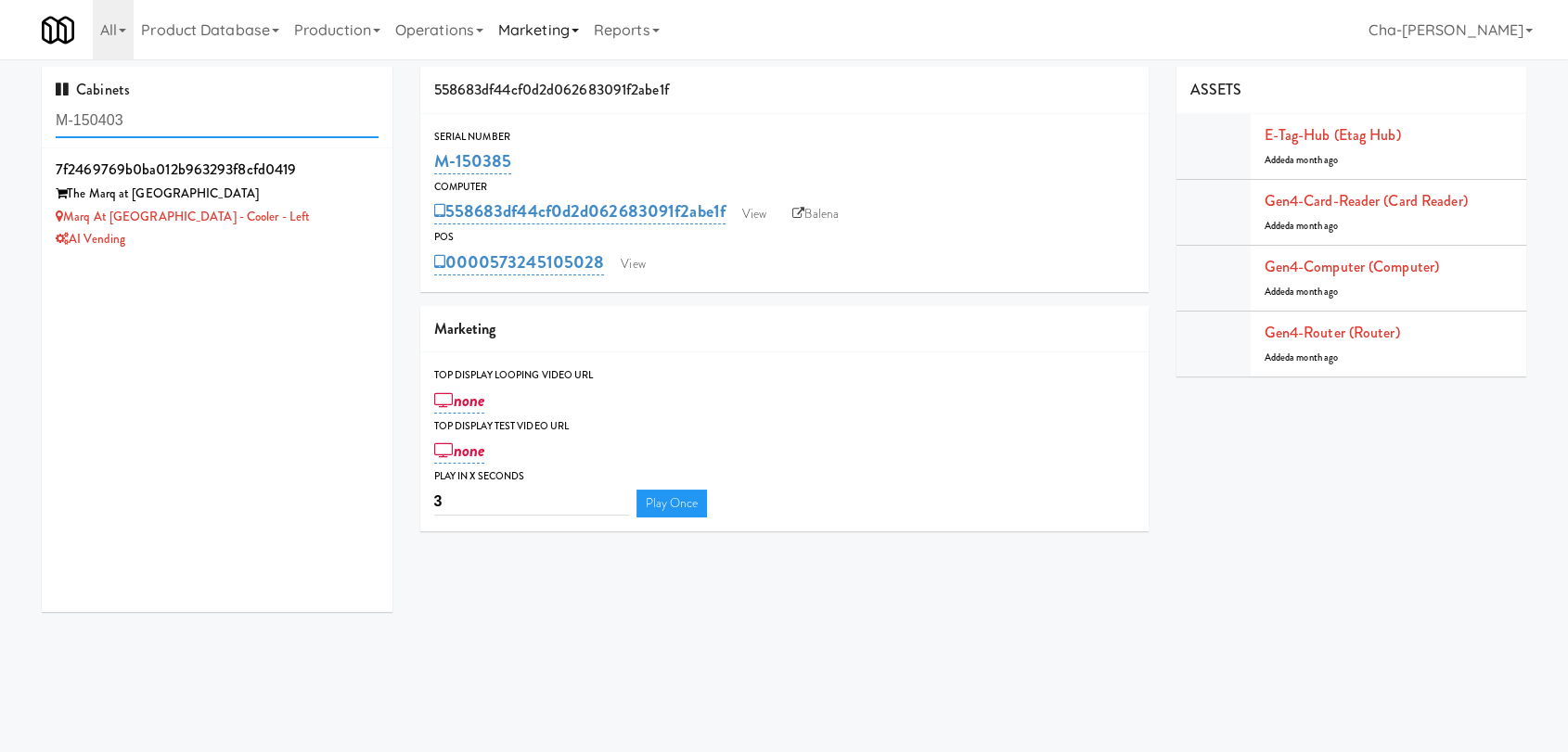
type input "M-150403"
